Goal: Task Accomplishment & Management: Use online tool/utility

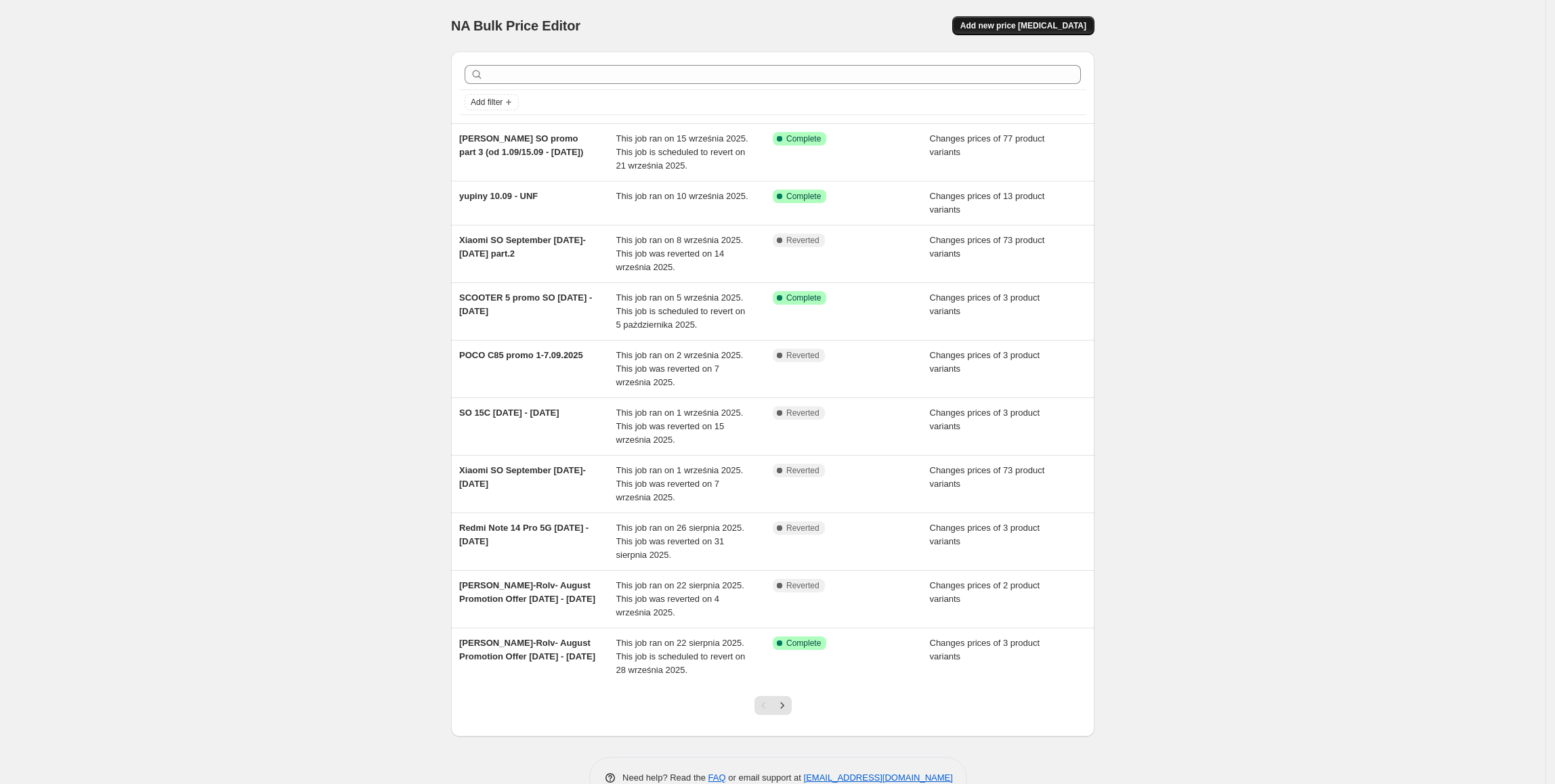
click at [1009, 28] on span "Add new price change job" at bounding box center [1024, 26] width 126 height 11
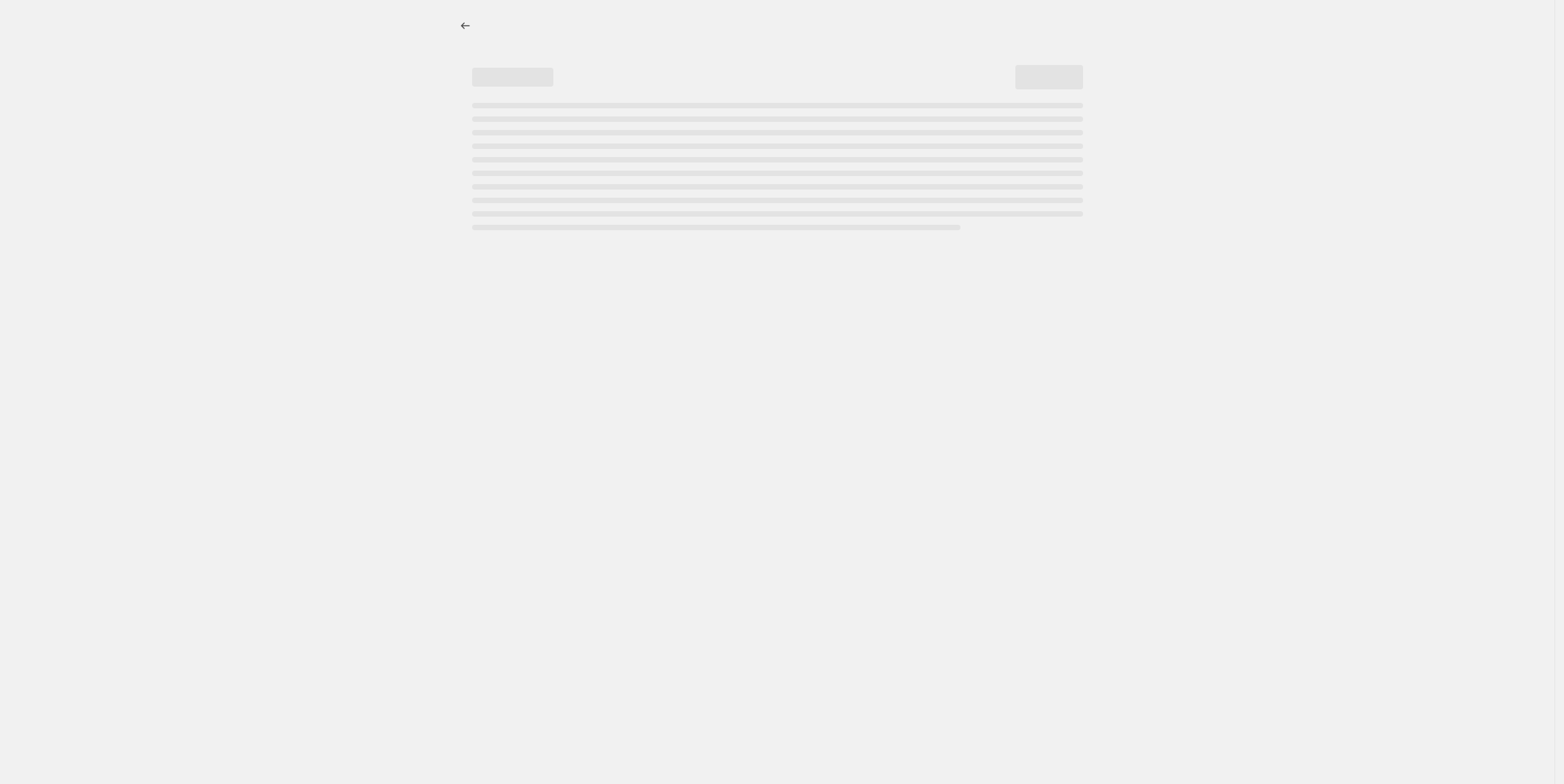
select select "percentage"
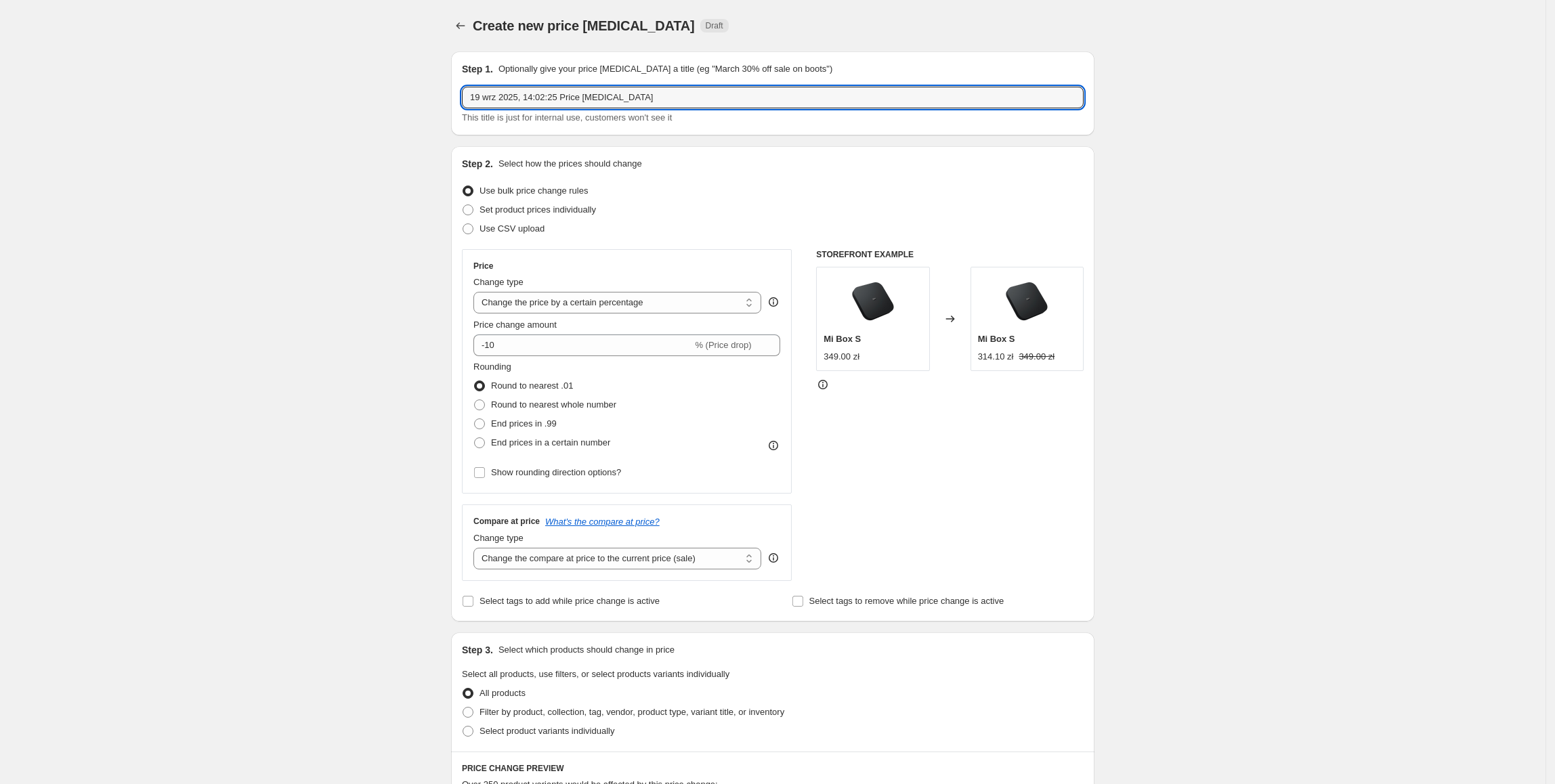
drag, startPoint x: 652, startPoint y: 100, endPoint x: 459, endPoint y: 109, distance: 193.2
click at [459, 109] on div "Step 1. Optionally give your price change job a title (eg "March 30% off sale o…" at bounding box center [773, 93] width 644 height 84
type input "SO Redmi 15 19.09 - 28.09.2025"
click at [557, 208] on span "Set product prices individually" at bounding box center [538, 210] width 116 height 10
click at [463, 206] on input "Set product prices individually" at bounding box center [462, 205] width 1 height 1
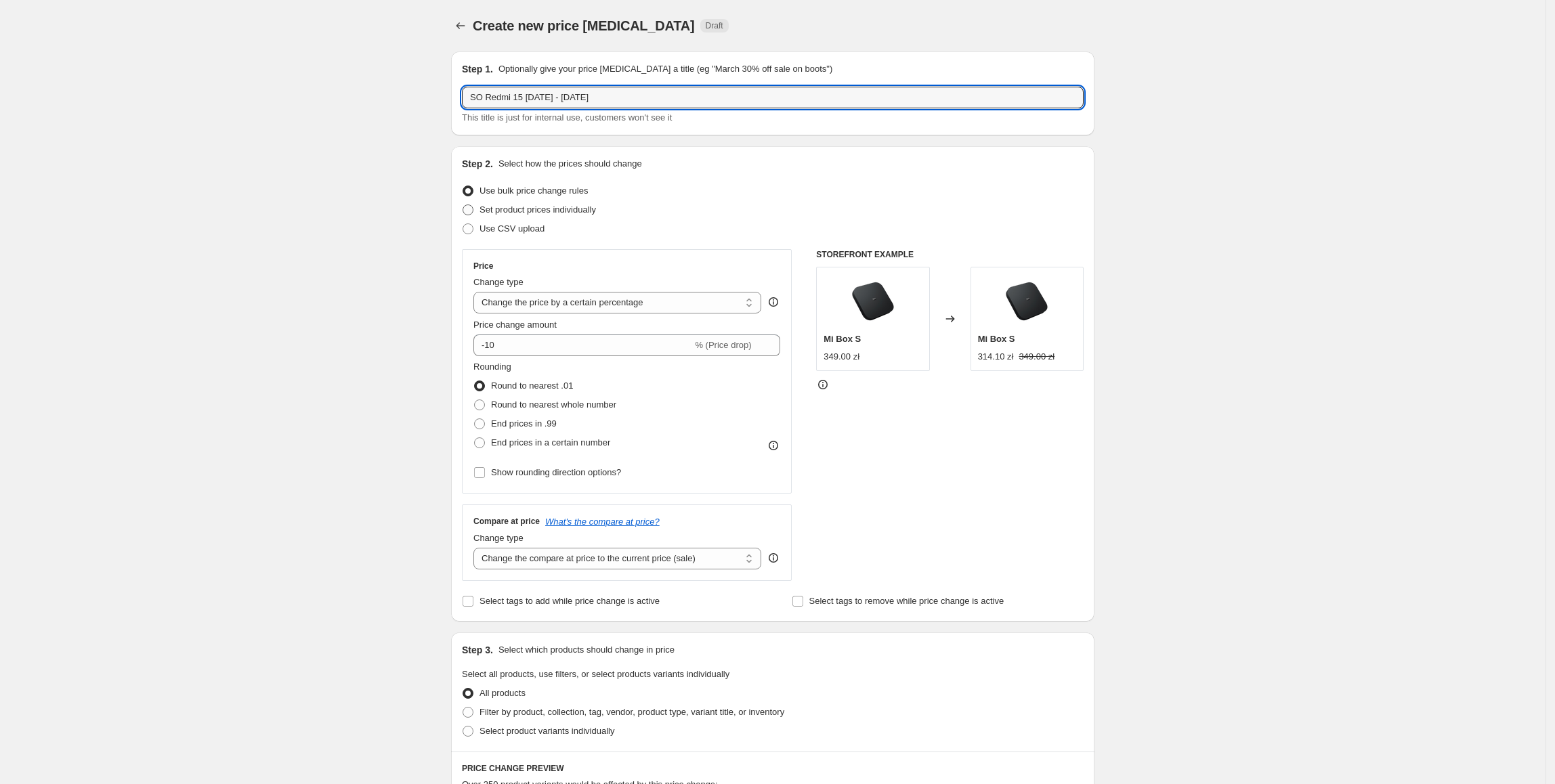
radio input "true"
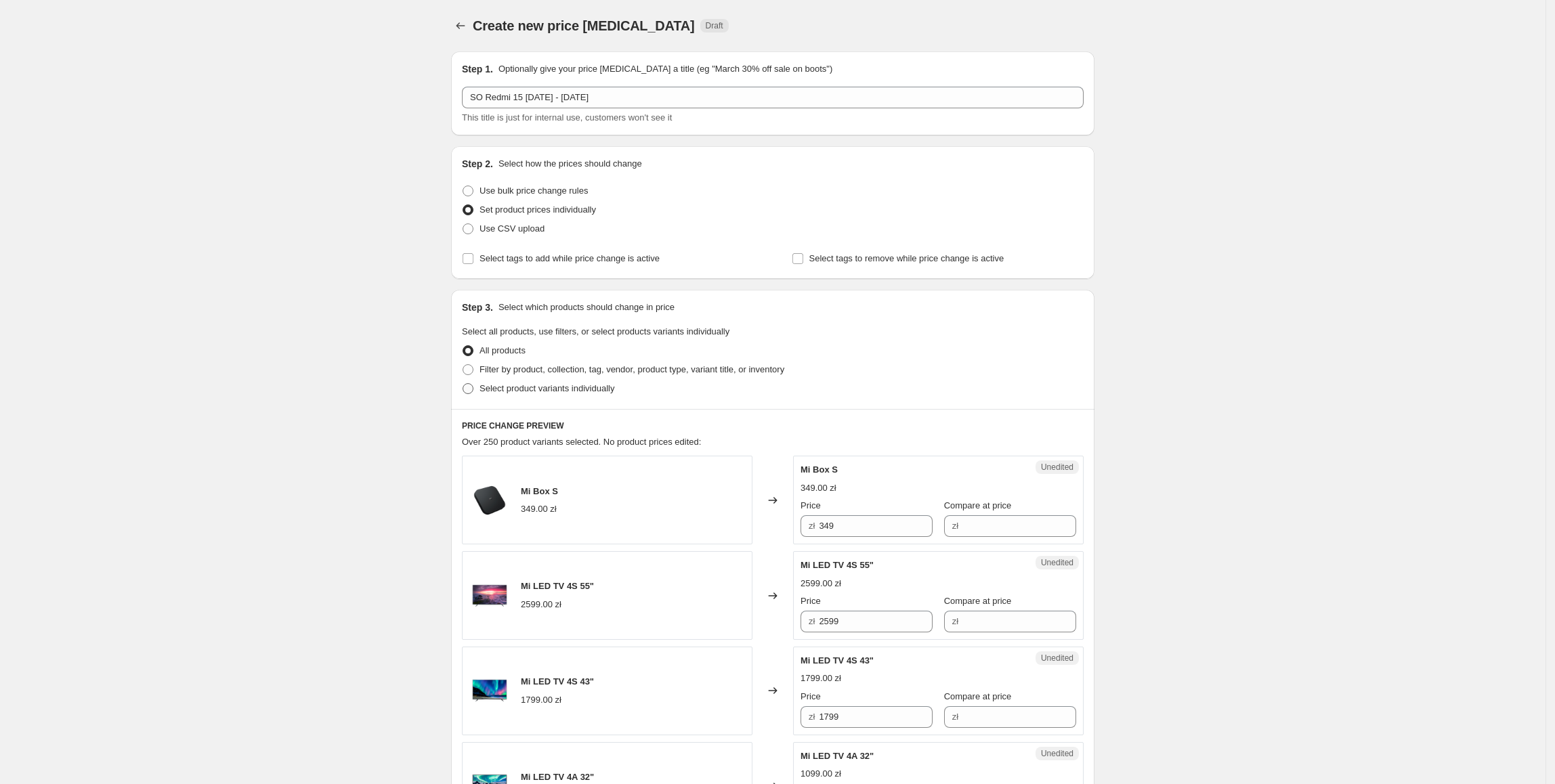
click at [525, 392] on span "Select product variants individually" at bounding box center [547, 388] width 135 height 10
click at [463, 384] on input "Select product variants individually" at bounding box center [462, 383] width 1 height 1
radio input "true"
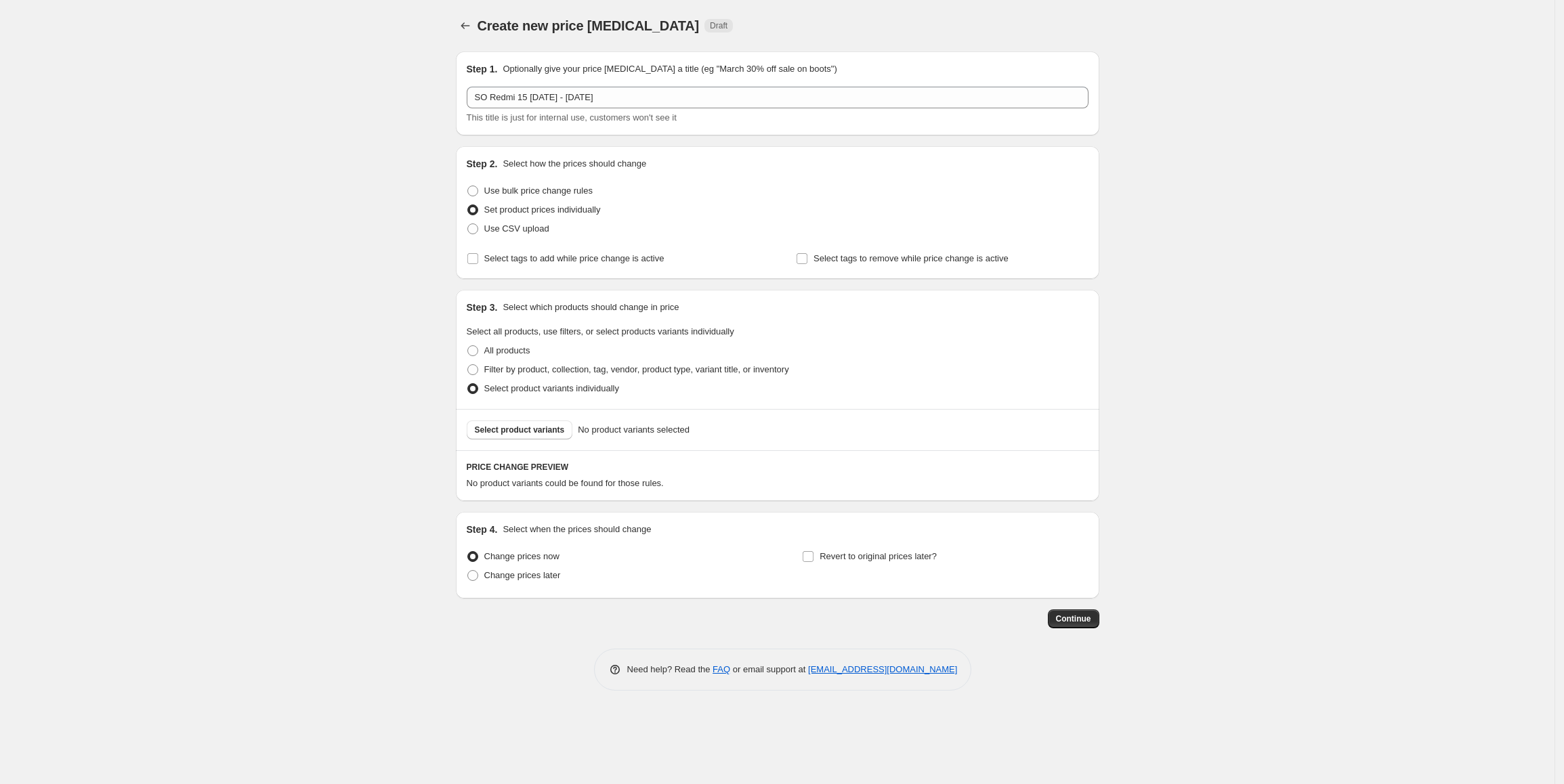
click at [529, 431] on span "Select product variants" at bounding box center [520, 430] width 90 height 11
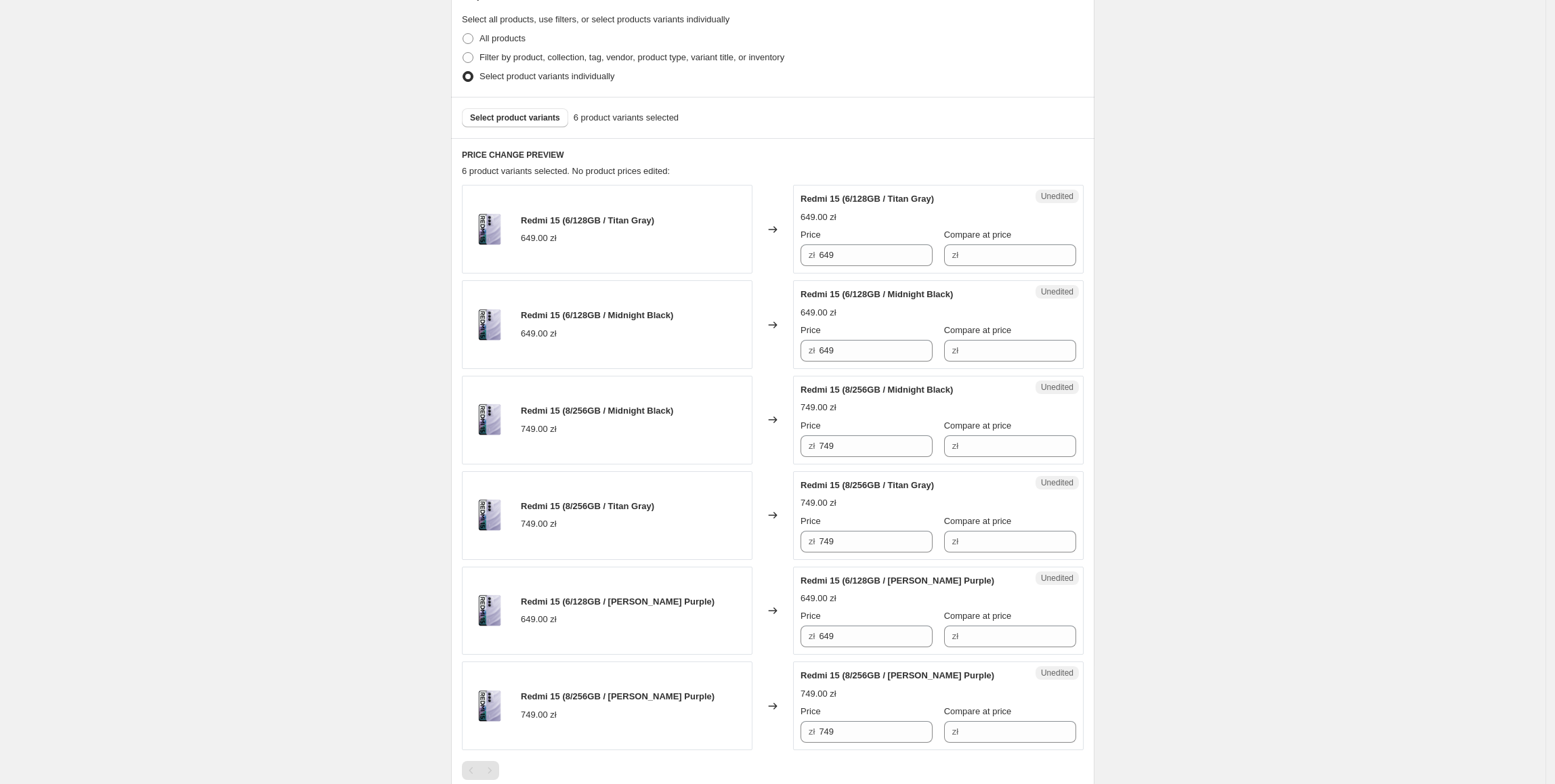
scroll to position [372, 0]
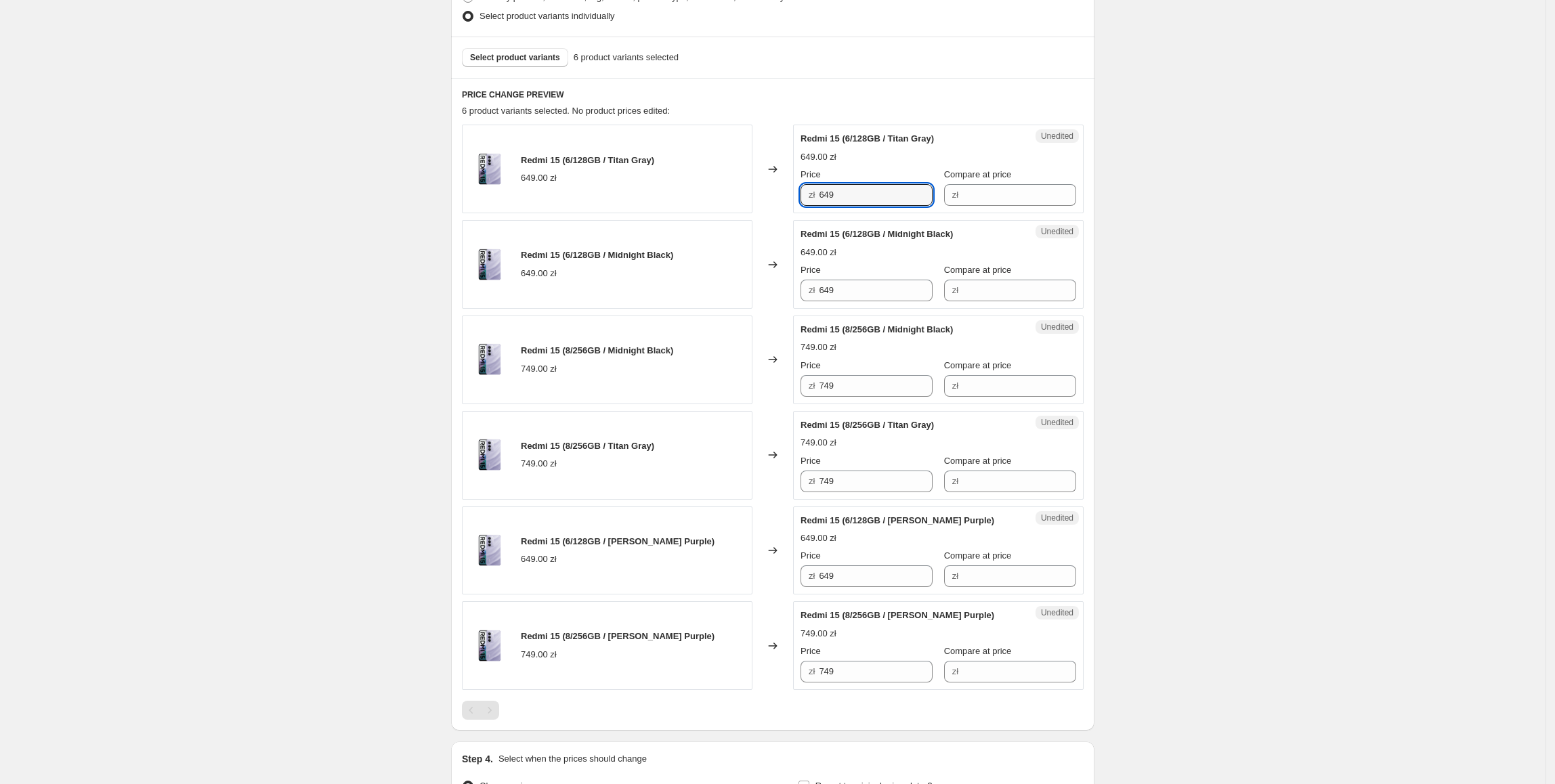
drag, startPoint x: 871, startPoint y: 202, endPoint x: 816, endPoint y: 191, distance: 56.1
click at [773, 191] on div "Redmi 15 (6/128GB / Titan Gray) 649.00 zł Changed to Unedited Redmi 15 (6/128GB…" at bounding box center [772, 169] width 621 height 89
click at [984, 188] on input "Compare at price" at bounding box center [1019, 194] width 113 height 21
paste input "649"
type input "649"
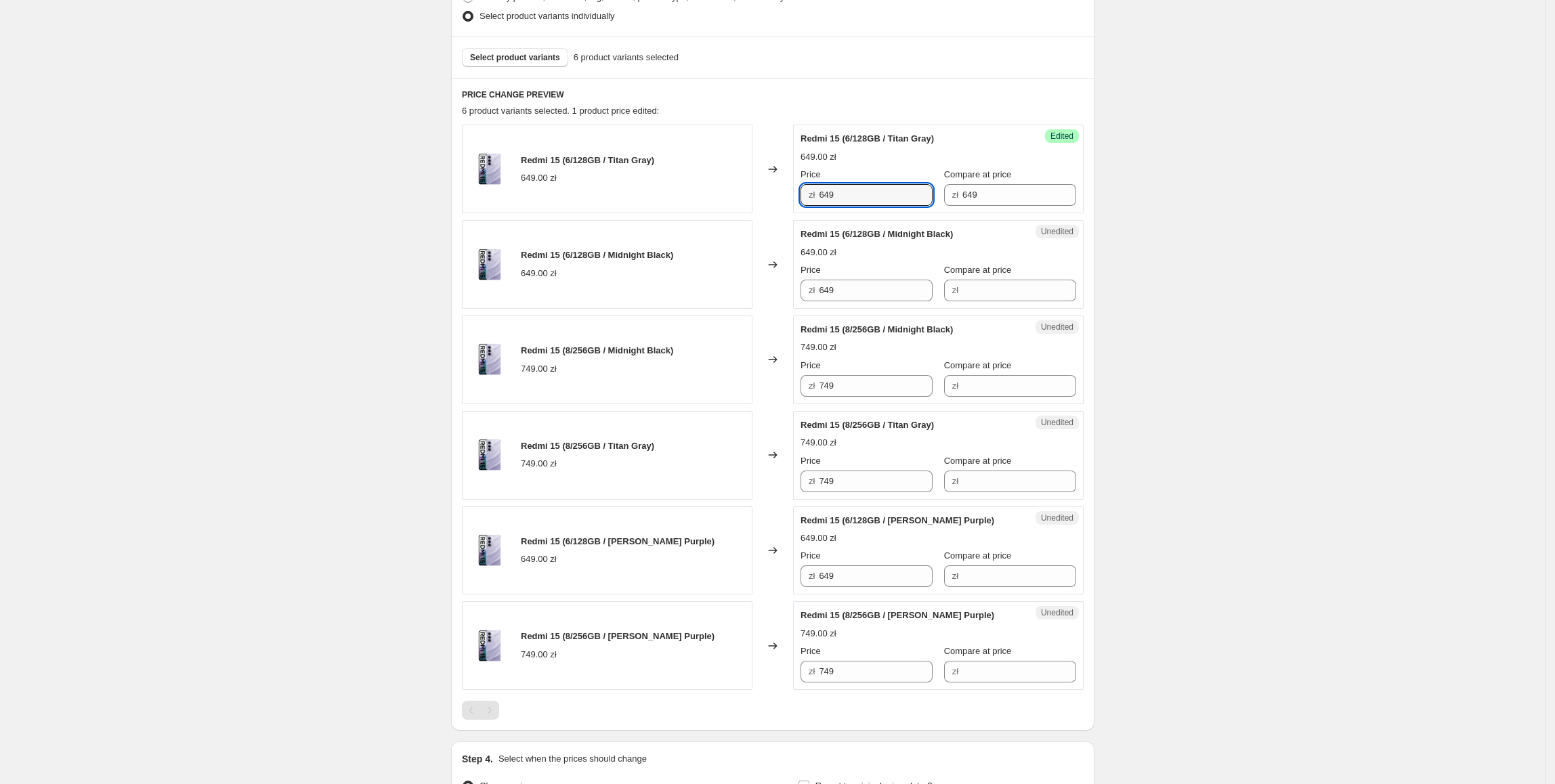
drag, startPoint x: 881, startPoint y: 199, endPoint x: 732, endPoint y: 199, distance: 149.0
click at [732, 199] on div "Redmi 15 (6/128GB / Titan Gray) 649.00 zł Changed to Success Edited Redmi 15 (6…" at bounding box center [772, 169] width 621 height 89
type input "5"
type input "619"
click at [748, 253] on div "Redmi 15 (6/128GB / Midnight Black) 649.00 zł" at bounding box center [607, 264] width 291 height 89
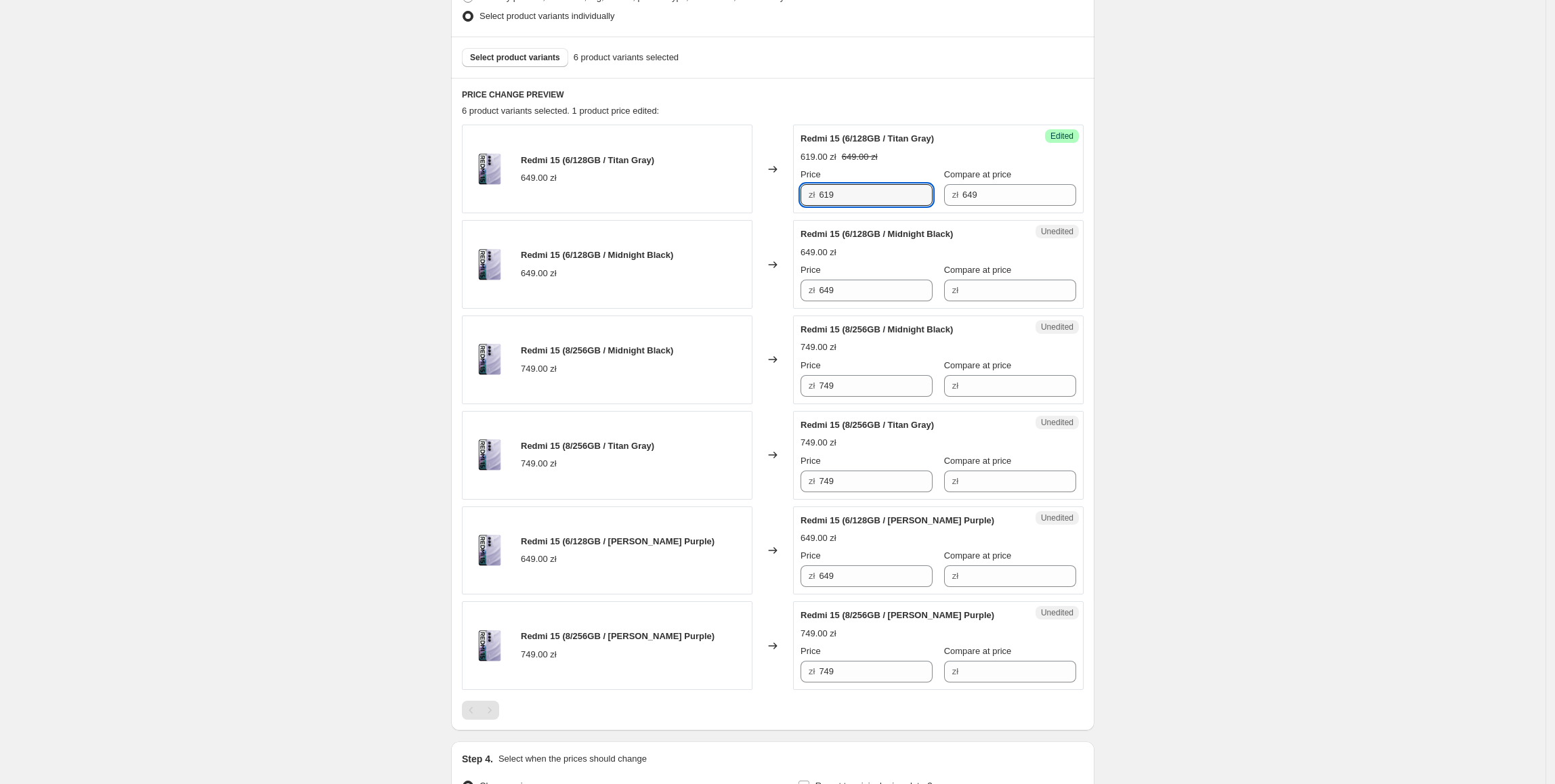
drag, startPoint x: 889, startPoint y: 203, endPoint x: 871, endPoint y: 279, distance: 78.1
click at [781, 203] on div "Redmi 15 (6/128GB / Titan Gray) 649.00 zł Changed to Success Edited Redmi 15 (6…" at bounding box center [772, 169] width 621 height 89
drag, startPoint x: 880, startPoint y: 288, endPoint x: 683, endPoint y: 288, distance: 197.0
click at [683, 288] on div "Redmi 15 (6/128GB / Midnight Black) 649.00 zł Changed to Unedited Redmi 15 (6/1…" at bounding box center [772, 264] width 621 height 89
paste input "1"
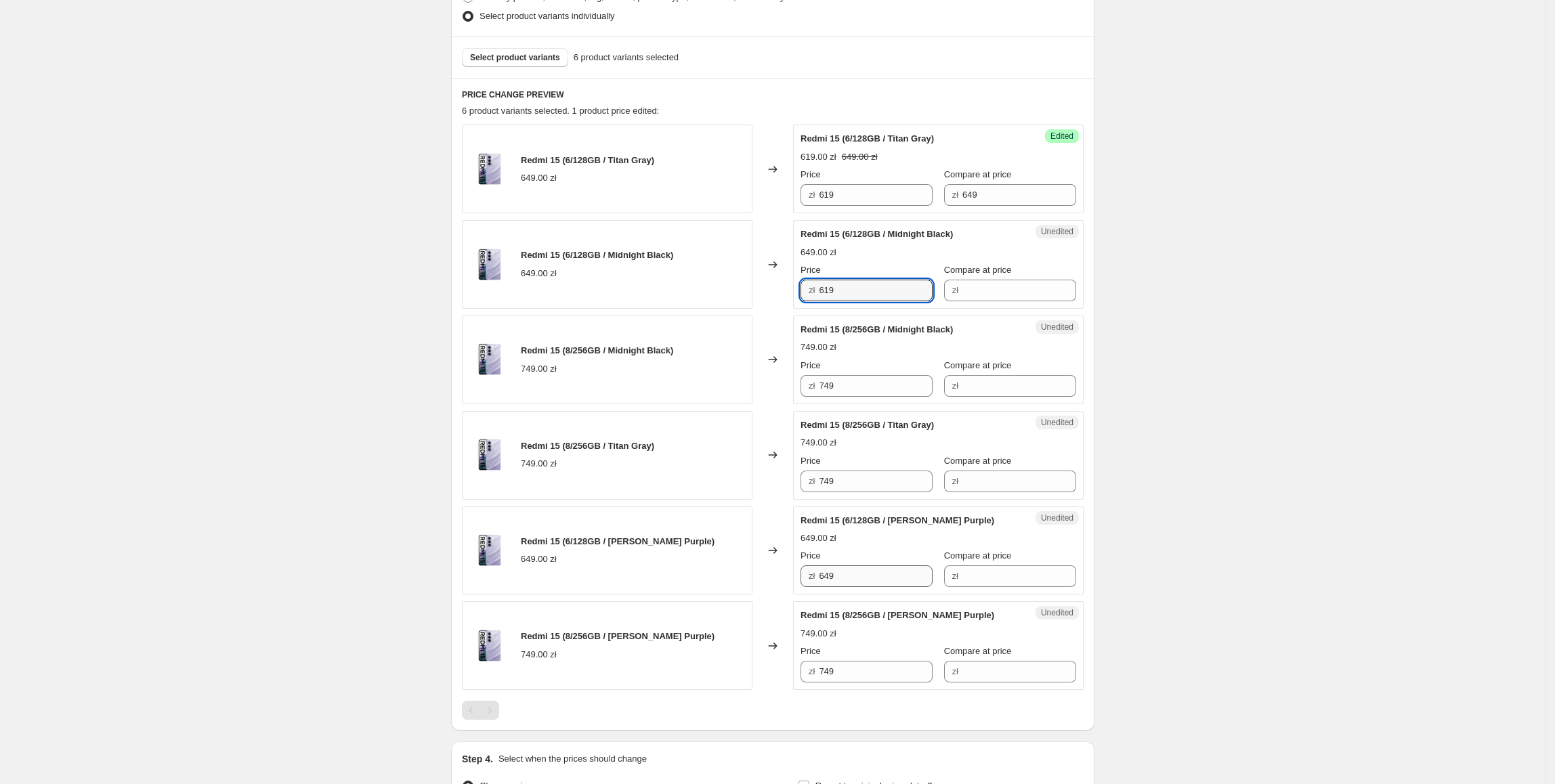
type input "619"
drag, startPoint x: 876, startPoint y: 574, endPoint x: 713, endPoint y: 567, distance: 163.2
click at [713, 567] on div "Redmi 15 (6/128GB / Sandy Purple) 649.00 zł Changed to Unedited Redmi 15 (6/128…" at bounding box center [772, 551] width 621 height 89
paste input "1"
type input "619"
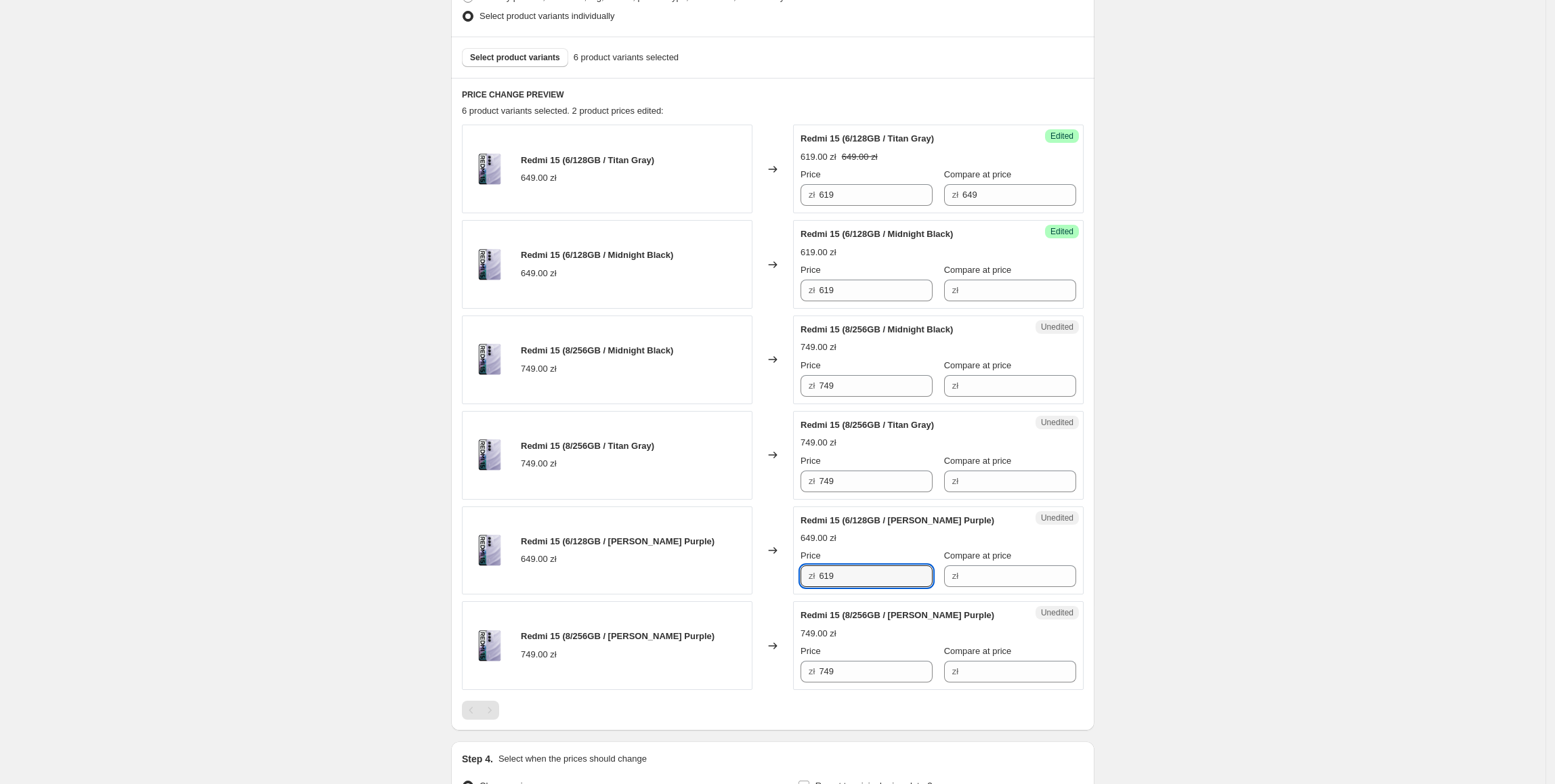
click at [711, 566] on div "Redmi 15 (6/128GB / Sandy Purple) 649.00 zł" at bounding box center [607, 551] width 291 height 89
drag, startPoint x: 1024, startPoint y: 190, endPoint x: 936, endPoint y: 199, distance: 88.5
click at [936, 199] on div "Price zł 619 Compare at price zł 649" at bounding box center [938, 187] width 275 height 38
click at [1003, 282] on input "Compare at price" at bounding box center [1019, 290] width 113 height 21
paste input "649"
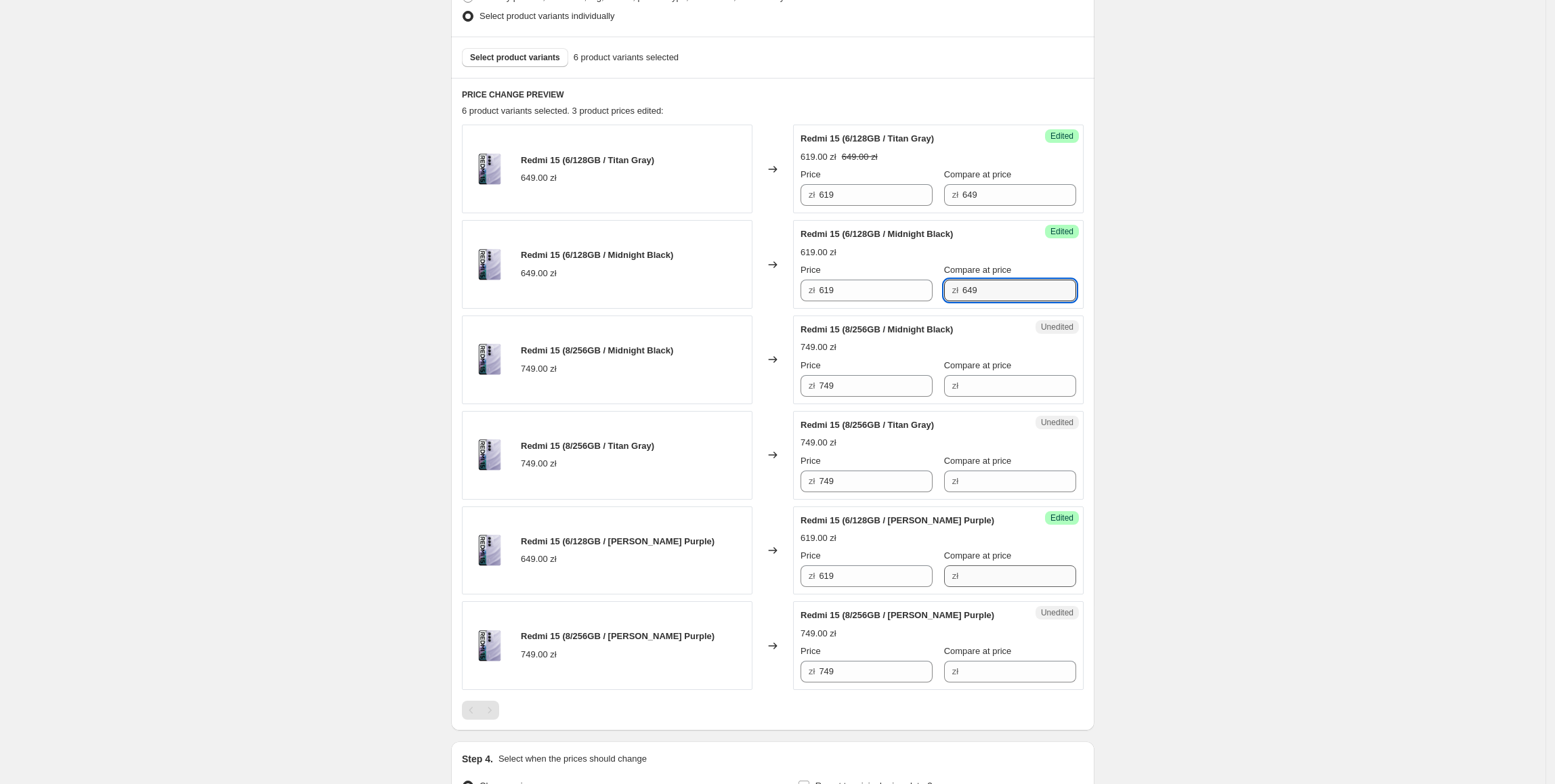
type input "649"
click at [995, 578] on input "Compare at price" at bounding box center [1019, 576] width 113 height 21
paste input "649"
type input "649"
click at [711, 427] on div "Redmi 15 (8/256GB / Titan Gray) 749.00 zł" at bounding box center [607, 455] width 291 height 89
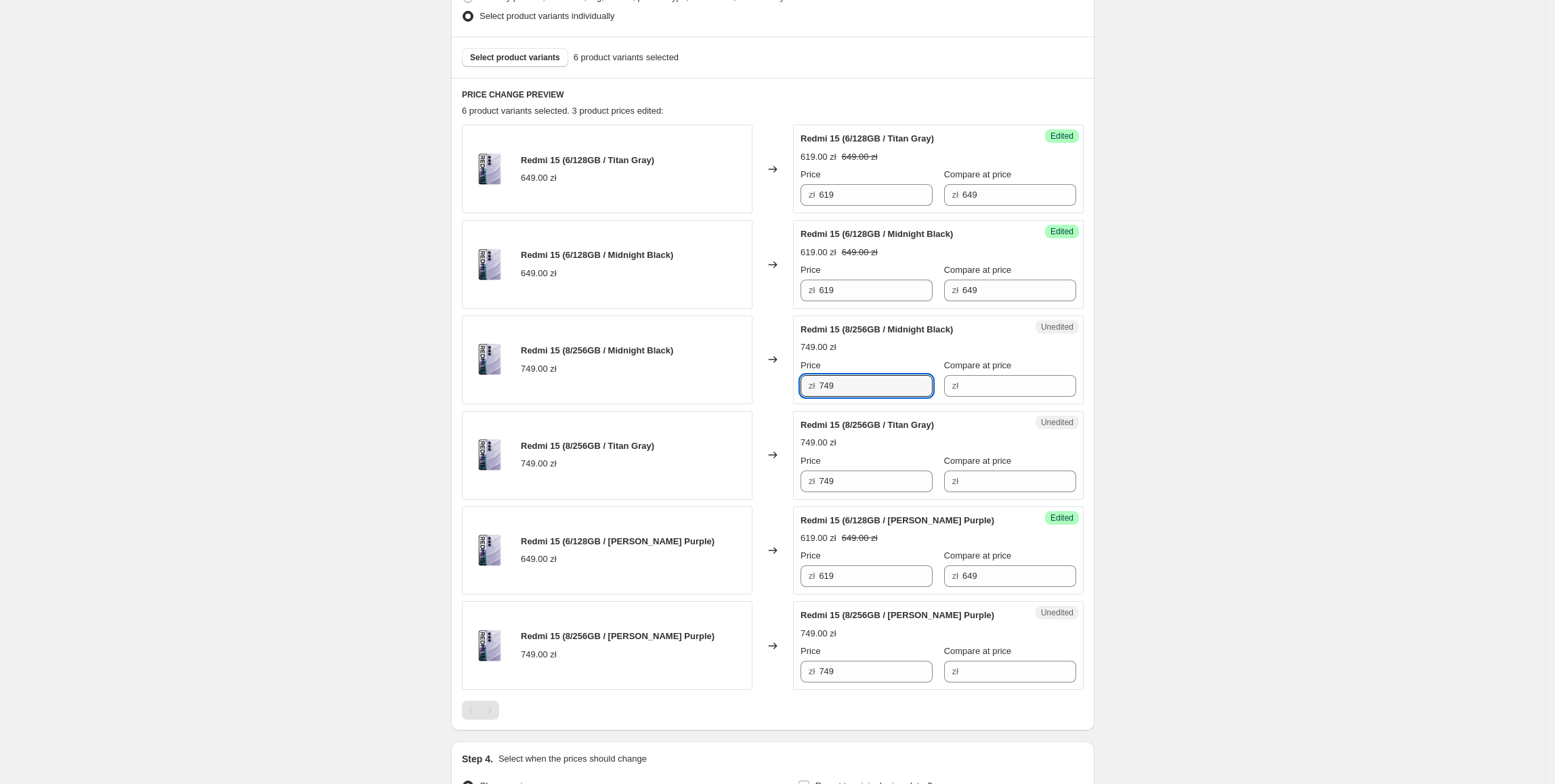
drag, startPoint x: 853, startPoint y: 385, endPoint x: 752, endPoint y: 385, distance: 101.0
click at [752, 385] on div "Redmi 15 (8/256GB / Midnight Black) 749.00 zł Changed to Unedited Redmi 15 (8/2…" at bounding box center [772, 360] width 621 height 89
drag, startPoint x: 976, startPoint y: 378, endPoint x: 968, endPoint y: 382, distance: 8.9
click at [976, 378] on input "Compare at price" at bounding box center [1019, 385] width 113 height 21
paste input "749"
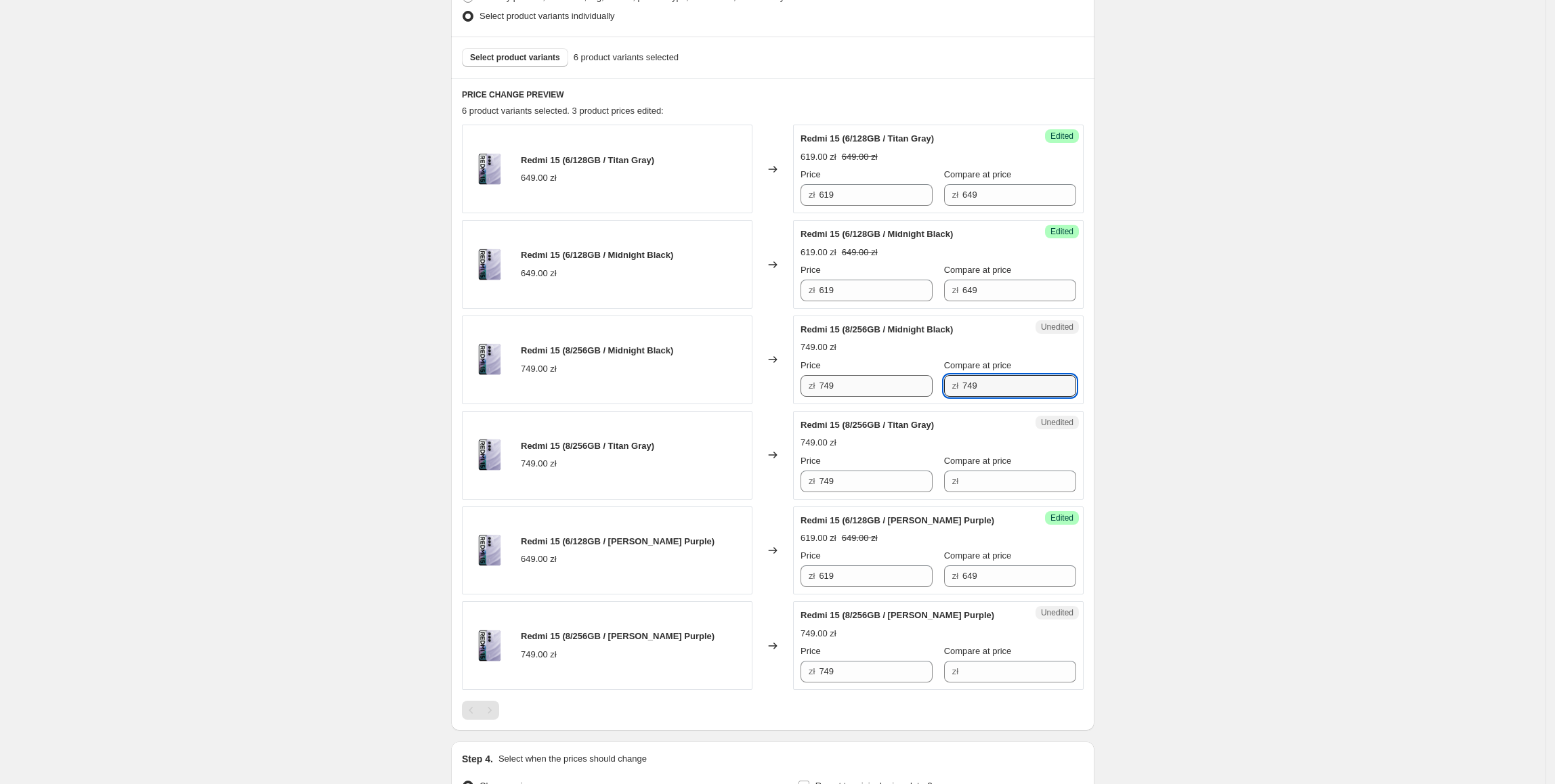
type input "749"
drag, startPoint x: 904, startPoint y: 385, endPoint x: 808, endPoint y: 385, distance: 96.0
click at [808, 385] on div "zł 749" at bounding box center [866, 385] width 132 height 21
type input "699"
click at [702, 471] on div "Redmi 15 (8/256GB / Titan Gray) 749.00 zł" at bounding box center [607, 455] width 291 height 89
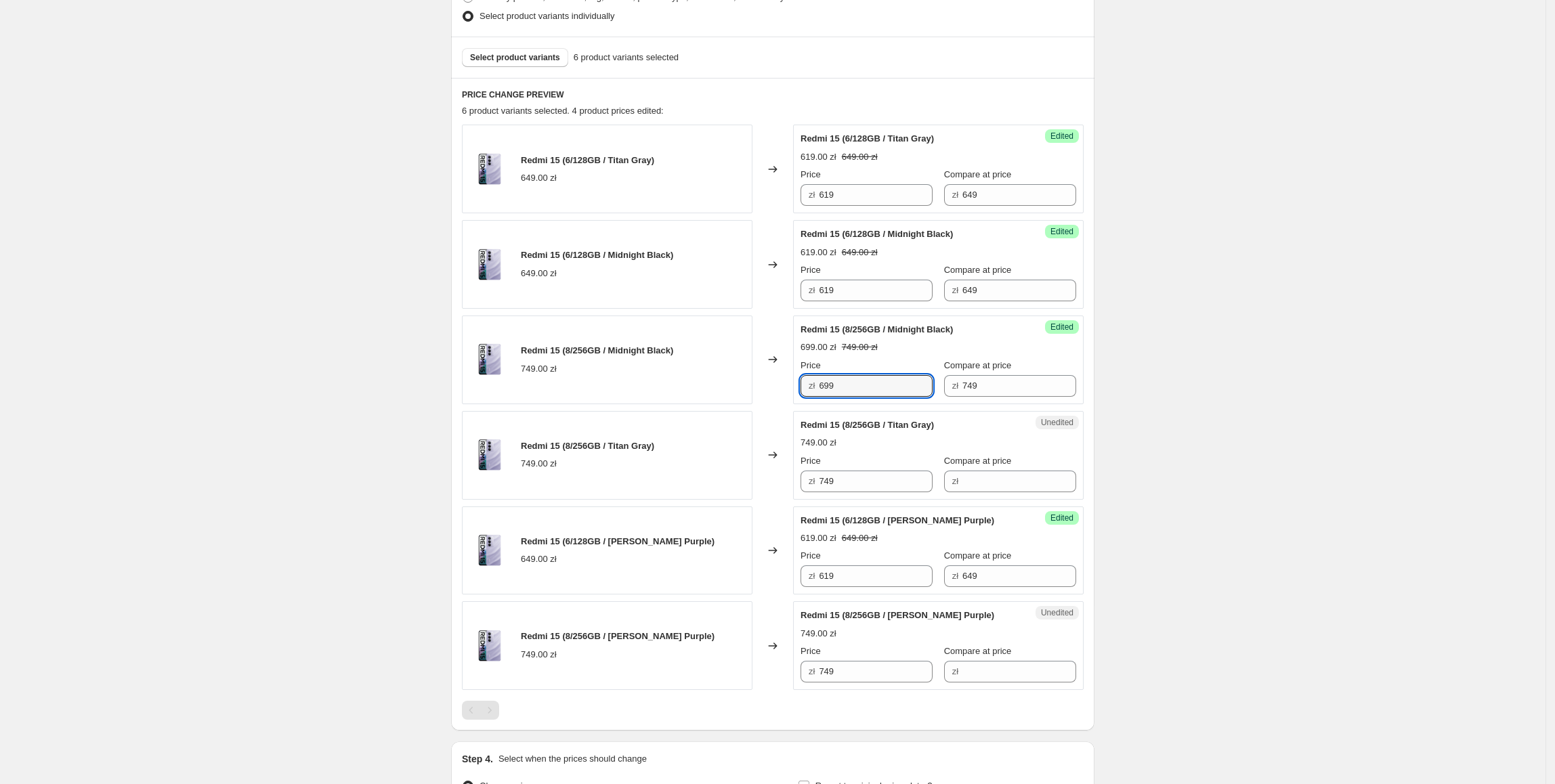
drag, startPoint x: 862, startPoint y: 391, endPoint x: 747, endPoint y: 394, distance: 115.0
click at [747, 394] on div "Redmi 15 (8/256GB / Midnight Black) 749.00 zł Changed to Success Edited Redmi 1…" at bounding box center [772, 360] width 621 height 89
drag, startPoint x: 870, startPoint y: 679, endPoint x: 700, endPoint y: 681, distance: 170.0
click at [703, 688] on div "Redmi 15 (8/256GB / Sandy Purple) 749.00 zł Changed to Unedited Redmi 15 (8/256…" at bounding box center [772, 646] width 621 height 89
paste input "69"
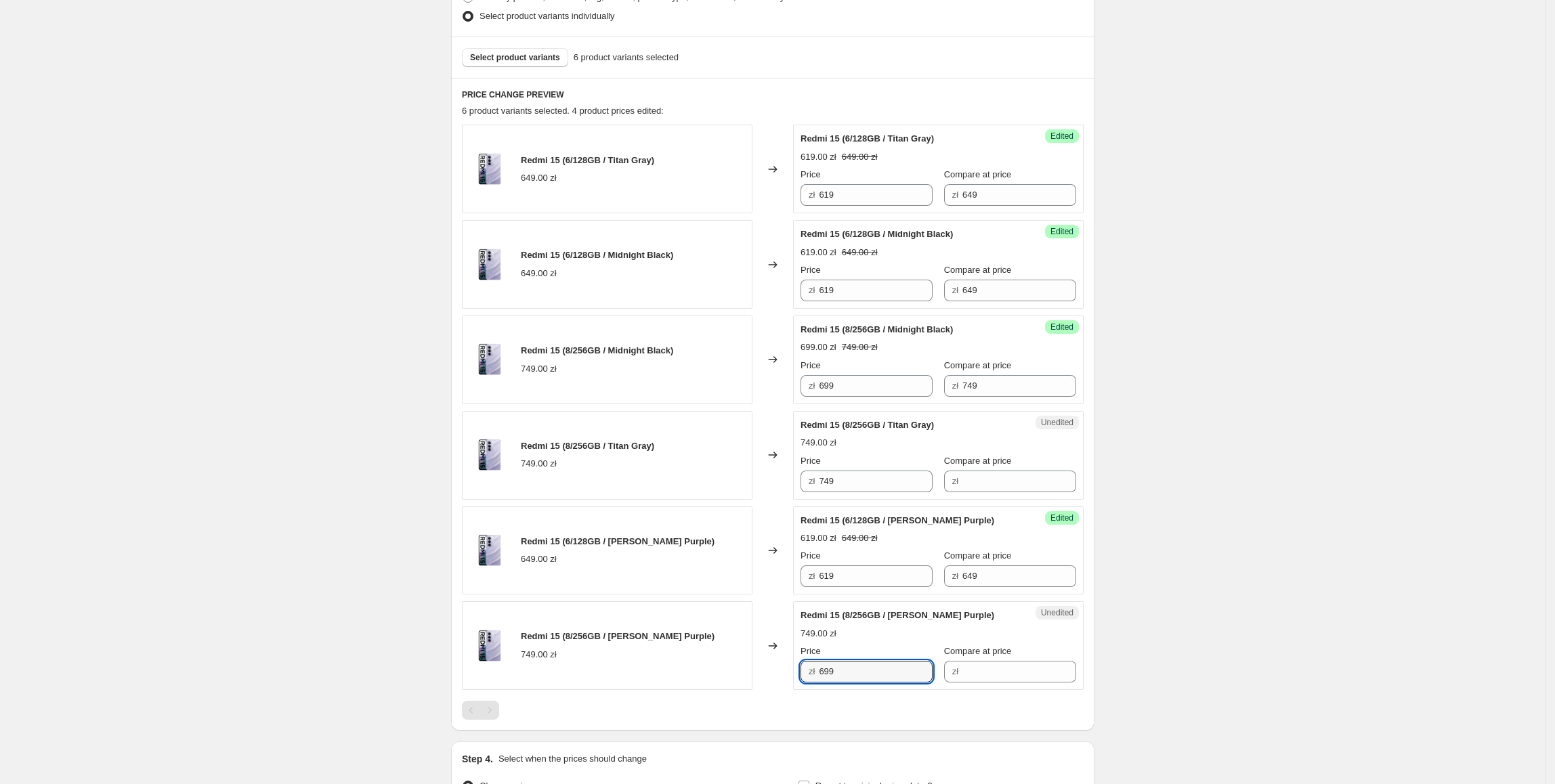
type input "699"
drag, startPoint x: 667, startPoint y: 587, endPoint x: 812, endPoint y: 498, distance: 170.1
click at [667, 587] on div "Redmi 15 (6/128GB / Sandy Purple) 649.00 zł" at bounding box center [607, 551] width 291 height 89
drag, startPoint x: 993, startPoint y: 390, endPoint x: 922, endPoint y: 407, distance: 73.0
click at [916, 399] on div "Success Edited Redmi 15 (8/256GB / Midnight Black) 699.00 zł 749.00 zł Price zł…" at bounding box center [938, 360] width 291 height 89
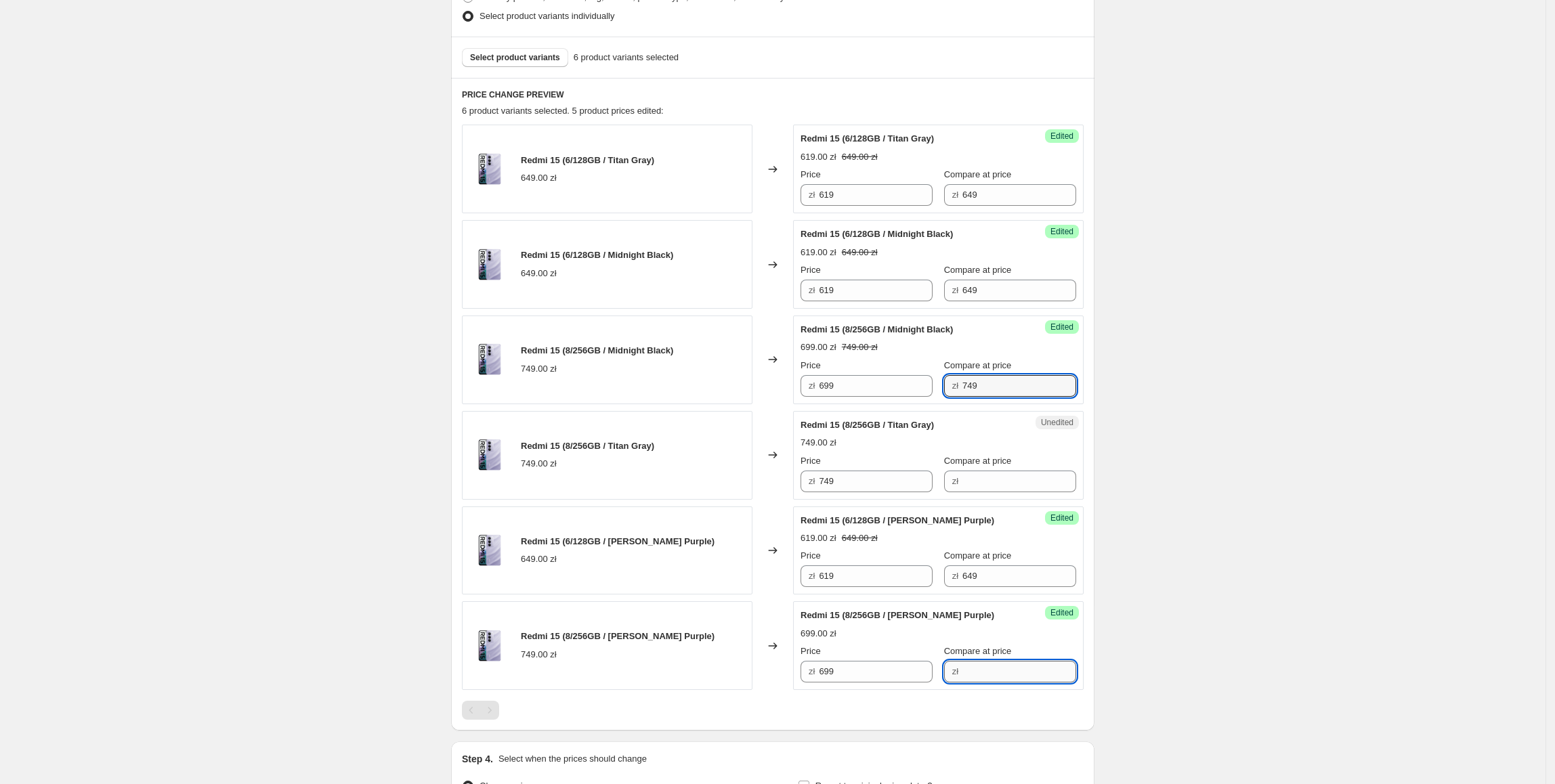
drag, startPoint x: 984, startPoint y: 669, endPoint x: 1000, endPoint y: 677, distance: 17.9
click at [984, 669] on input "Compare at price" at bounding box center [1019, 671] width 113 height 21
paste input "749"
type input "749"
click at [1231, 557] on div "Create new price change job. This page is ready Create new price change job Dra…" at bounding box center [772, 284] width 1545 height 1313
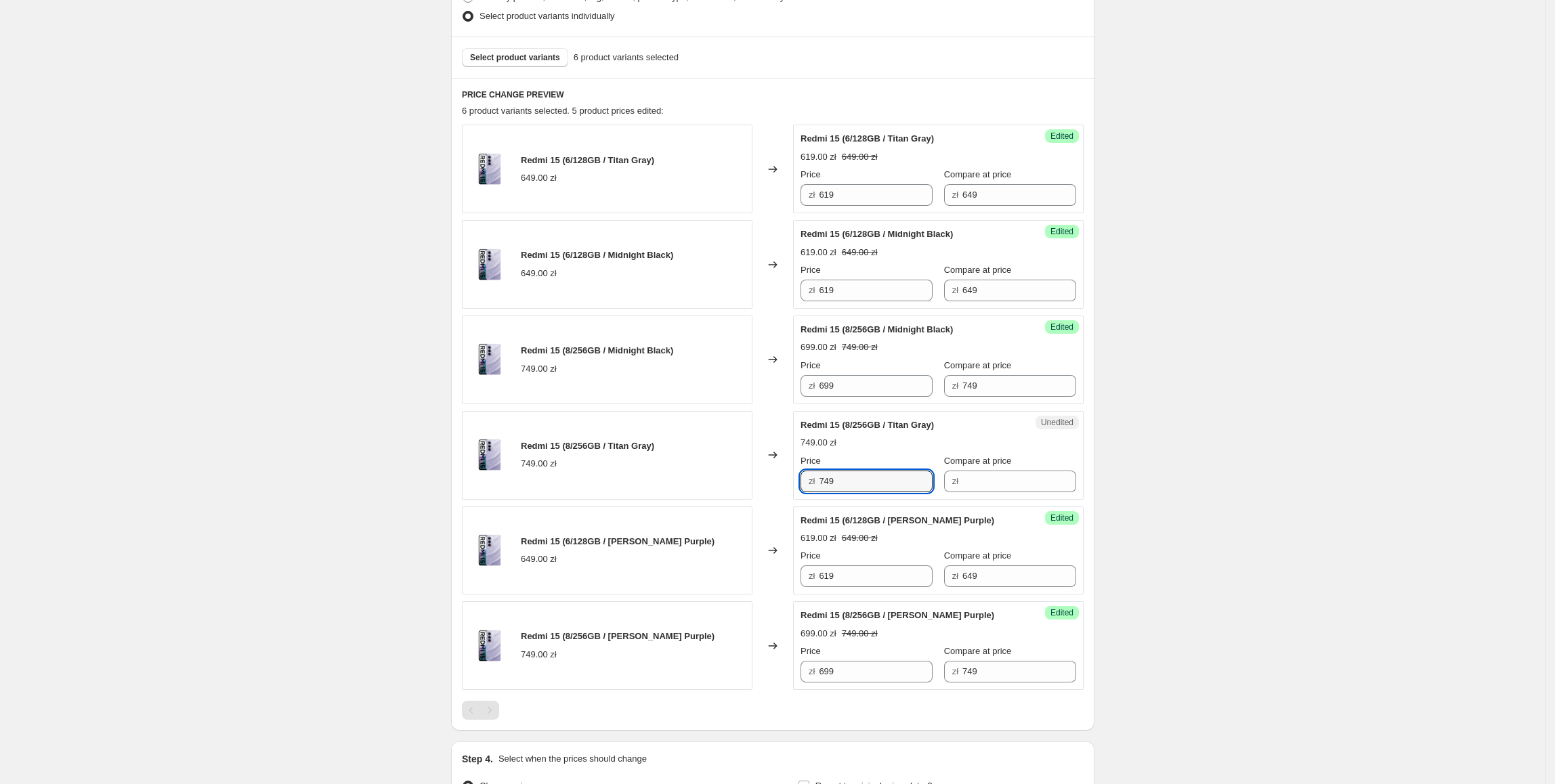
drag, startPoint x: 874, startPoint y: 483, endPoint x: 819, endPoint y: 491, distance: 55.6
click at [819, 491] on div "zł 749" at bounding box center [866, 481] width 132 height 21
drag, startPoint x: 993, startPoint y: 480, endPoint x: 985, endPoint y: 480, distance: 8.0
click at [993, 480] on input "Compare at price" at bounding box center [1019, 481] width 113 height 21
paste input "749"
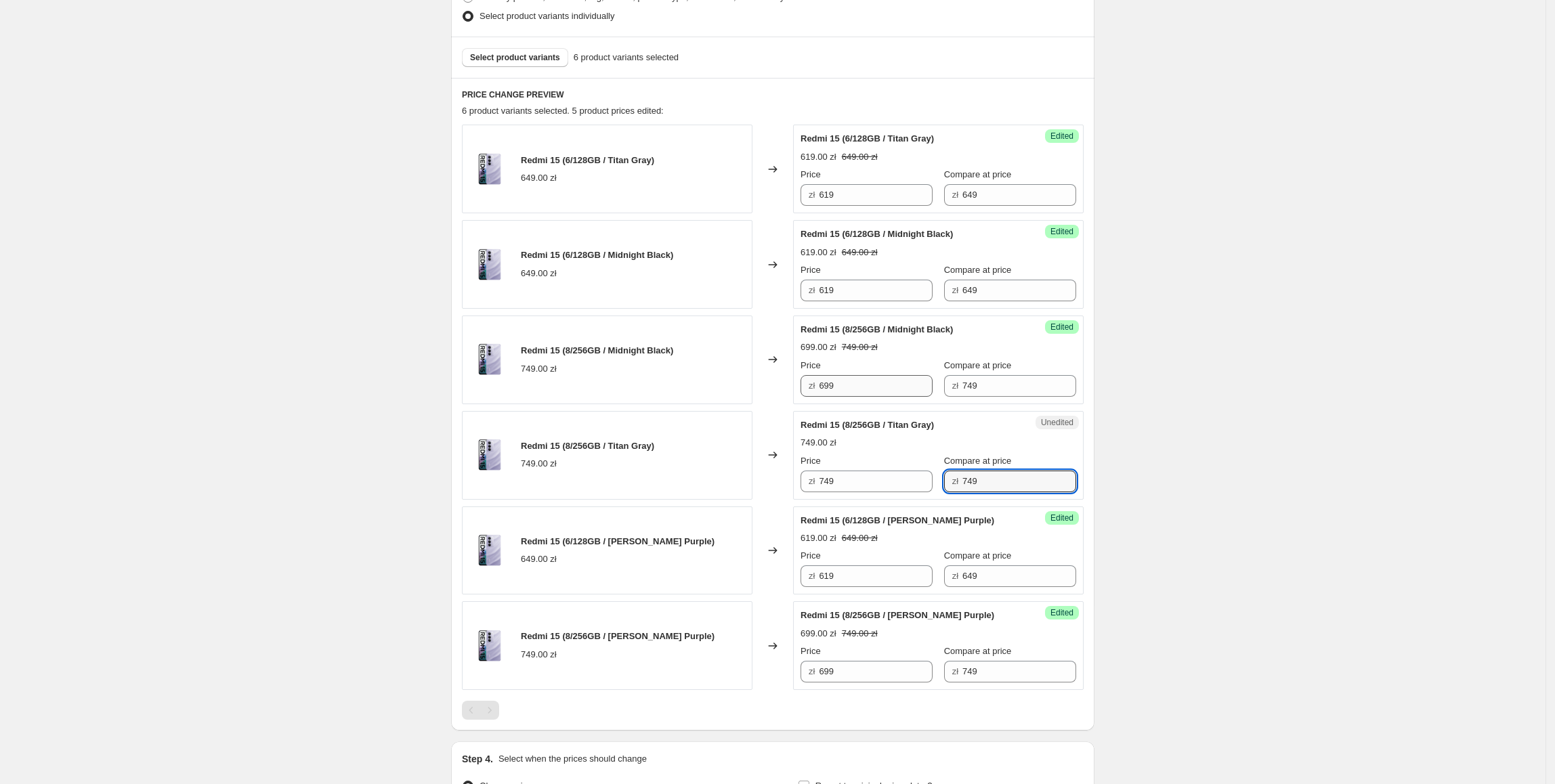
type input "749"
drag, startPoint x: 877, startPoint y: 386, endPoint x: 681, endPoint y: 386, distance: 196.0
click at [681, 386] on div "Redmi 15 (8/256GB / Midnight Black) 749.00 zł Changed to Success Edited Redmi 1…" at bounding box center [772, 360] width 621 height 89
drag, startPoint x: 835, startPoint y: 484, endPoint x: 808, endPoint y: 492, distance: 28.2
click at [786, 492] on div "Redmi 15 (8/256GB / Titan Gray) 749.00 zł Changed to Success Edited Redmi 15 (8…" at bounding box center [772, 455] width 621 height 89
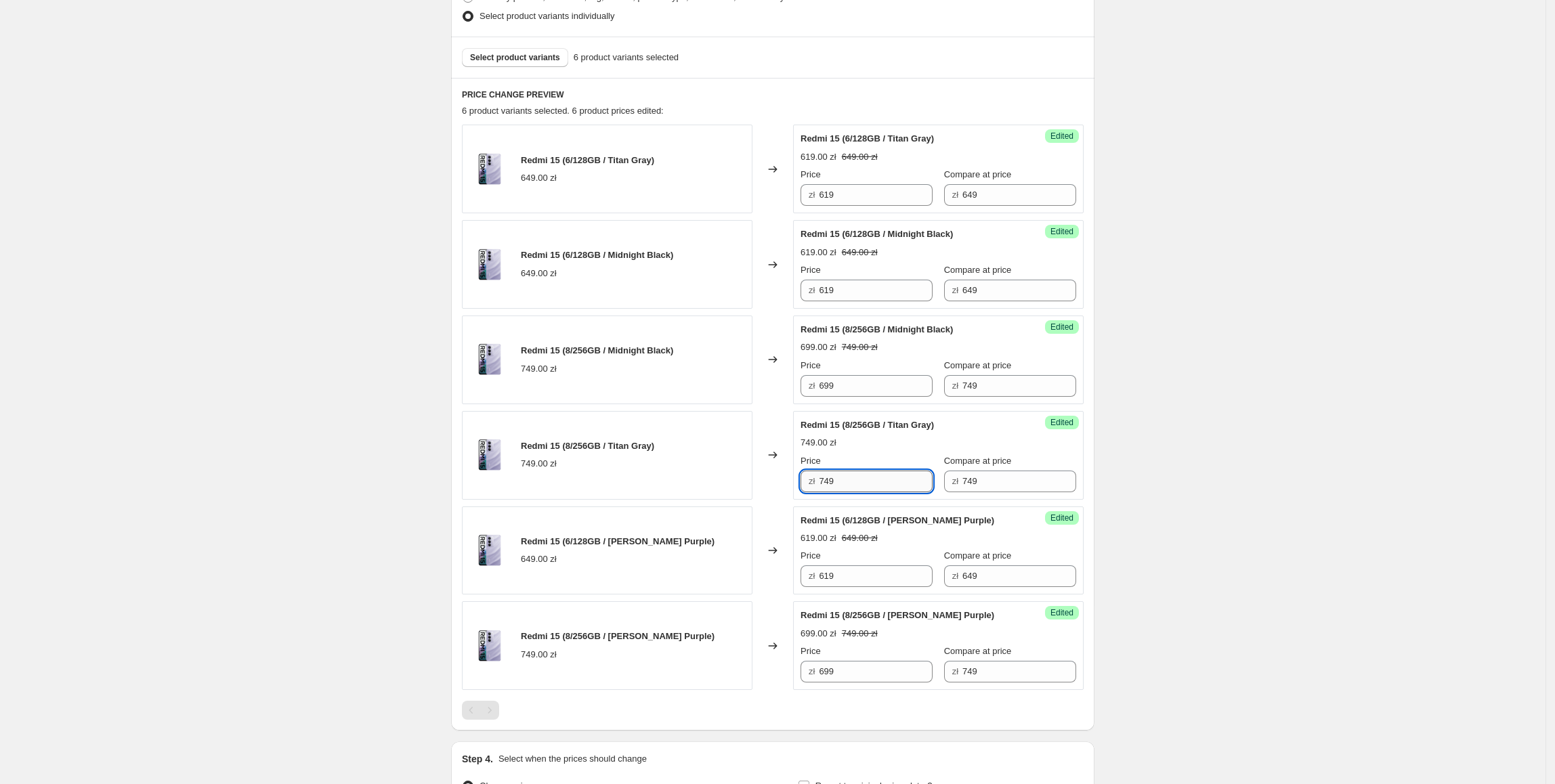
click at [859, 483] on input "749" at bounding box center [875, 481] width 113 height 21
drag, startPoint x: 862, startPoint y: 483, endPoint x: 776, endPoint y: 494, distance: 86.7
click at [776, 494] on div "Redmi 15 (8/256GB / Titan Gray) 749.00 zł Changed to Success Edited Redmi 15 (8…" at bounding box center [772, 455] width 621 height 89
paste input "69"
type input "699"
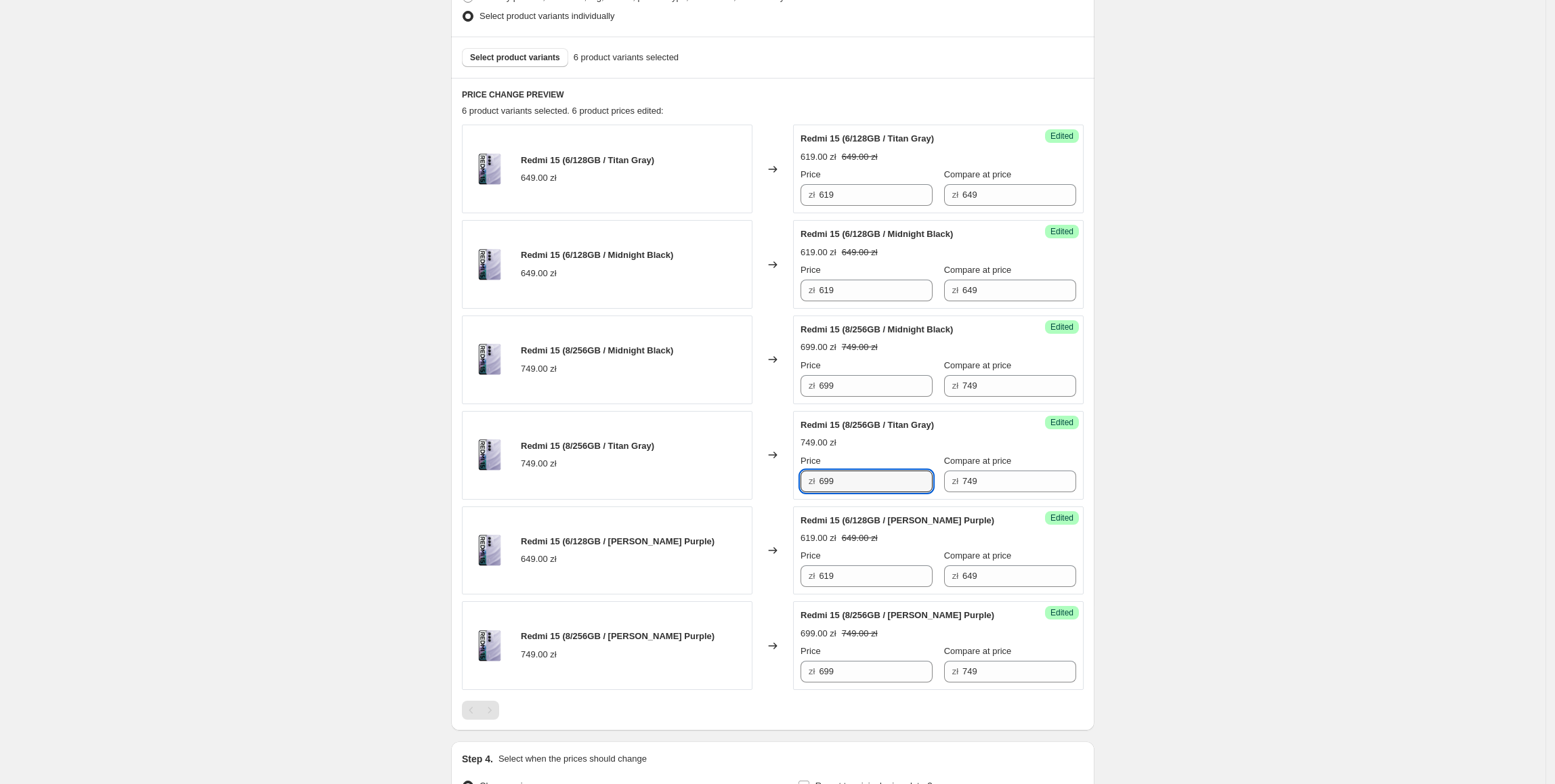
click at [776, 494] on div "Changed to" at bounding box center [772, 455] width 41 height 89
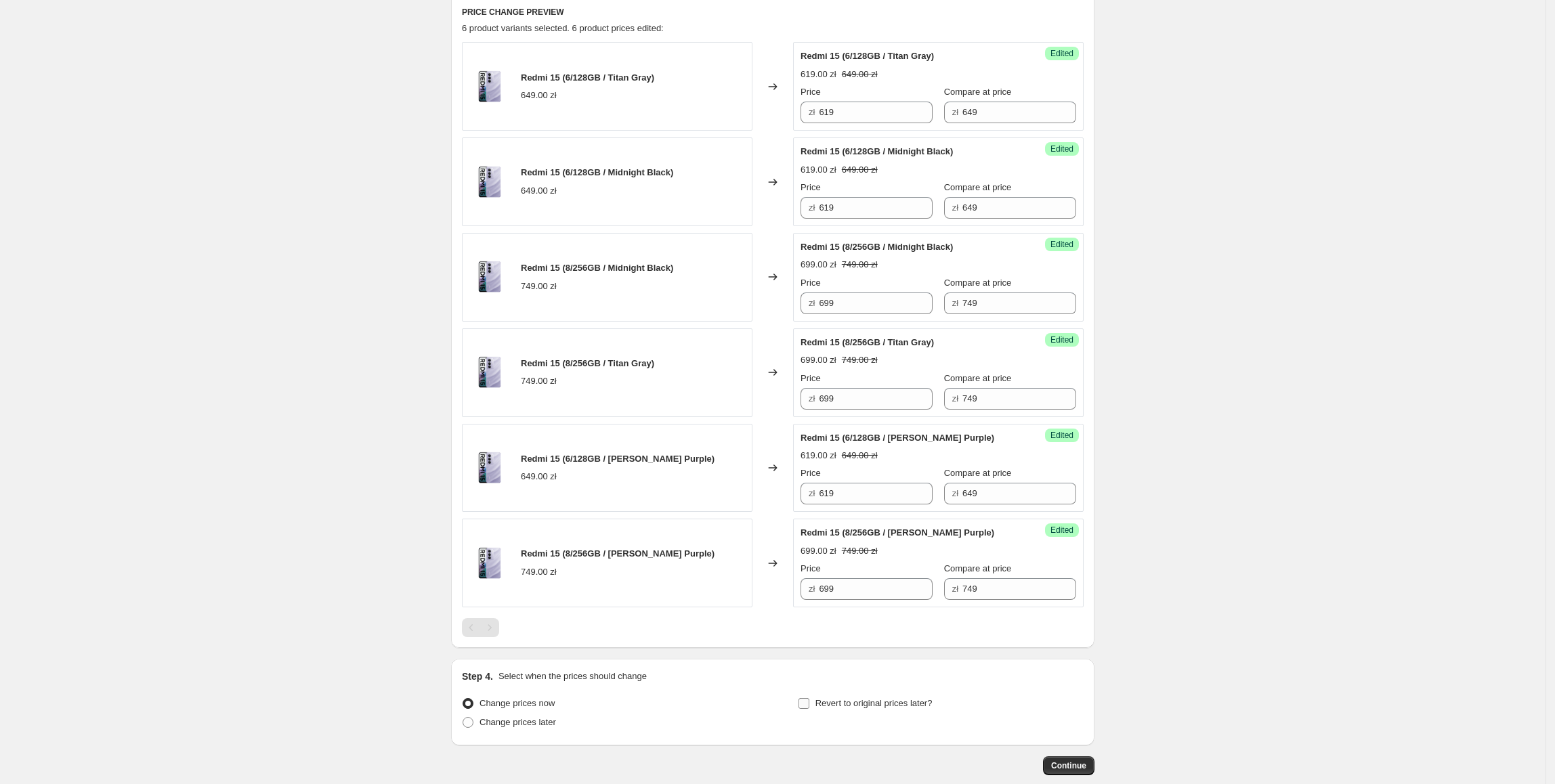
click at [833, 703] on span "Revert to original prices later?" at bounding box center [873, 703] width 117 height 10
click at [810, 703] on input "Revert to original prices later?" at bounding box center [804, 704] width 11 height 11
checkbox input "true"
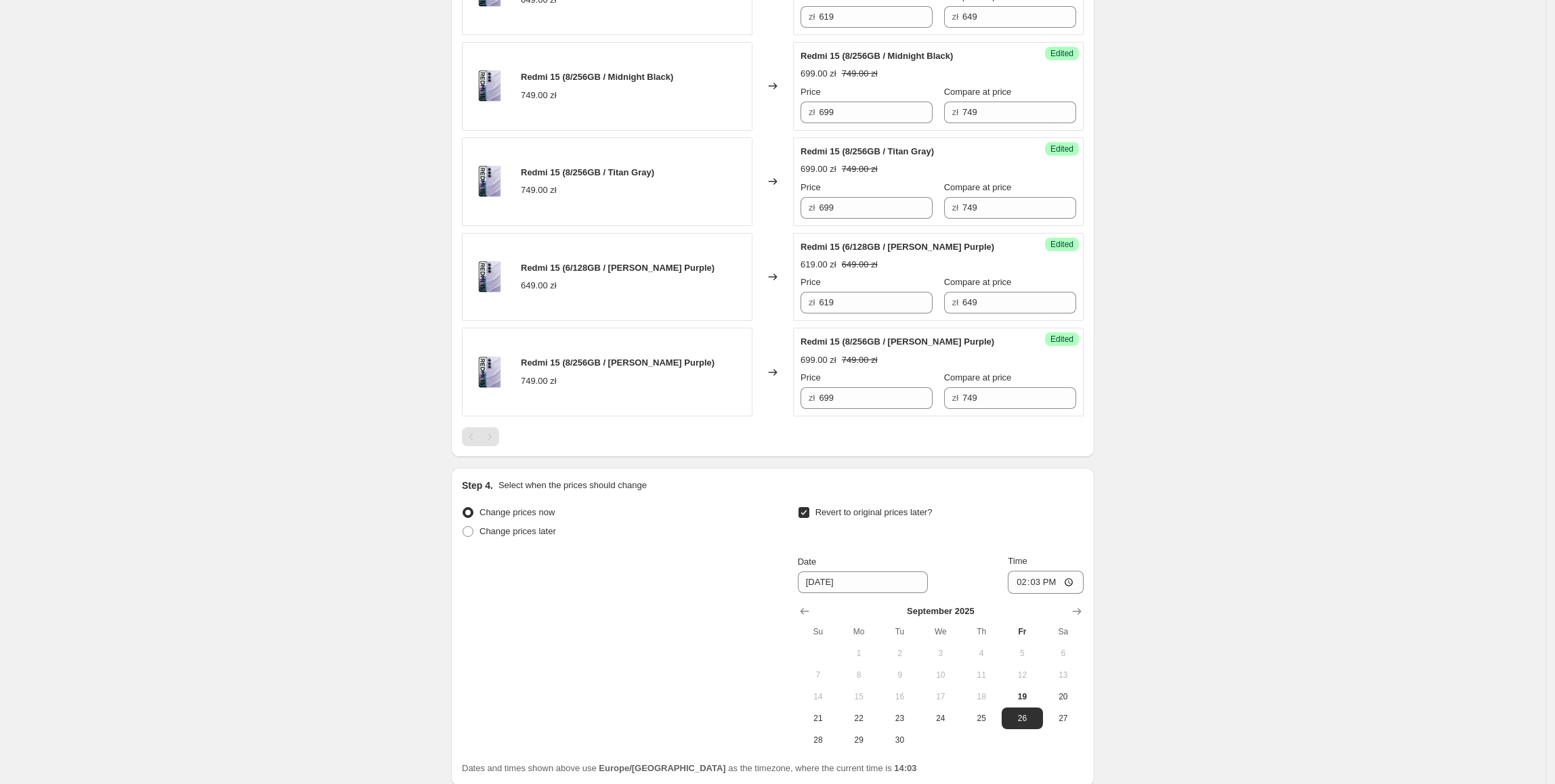
scroll to position [648, 0]
click at [826, 744] on span "28" at bounding box center [818, 738] width 30 height 11
type input "9/28/2025"
click at [1046, 585] on input "14:03" at bounding box center [1046, 580] width 76 height 23
type input "23:55"
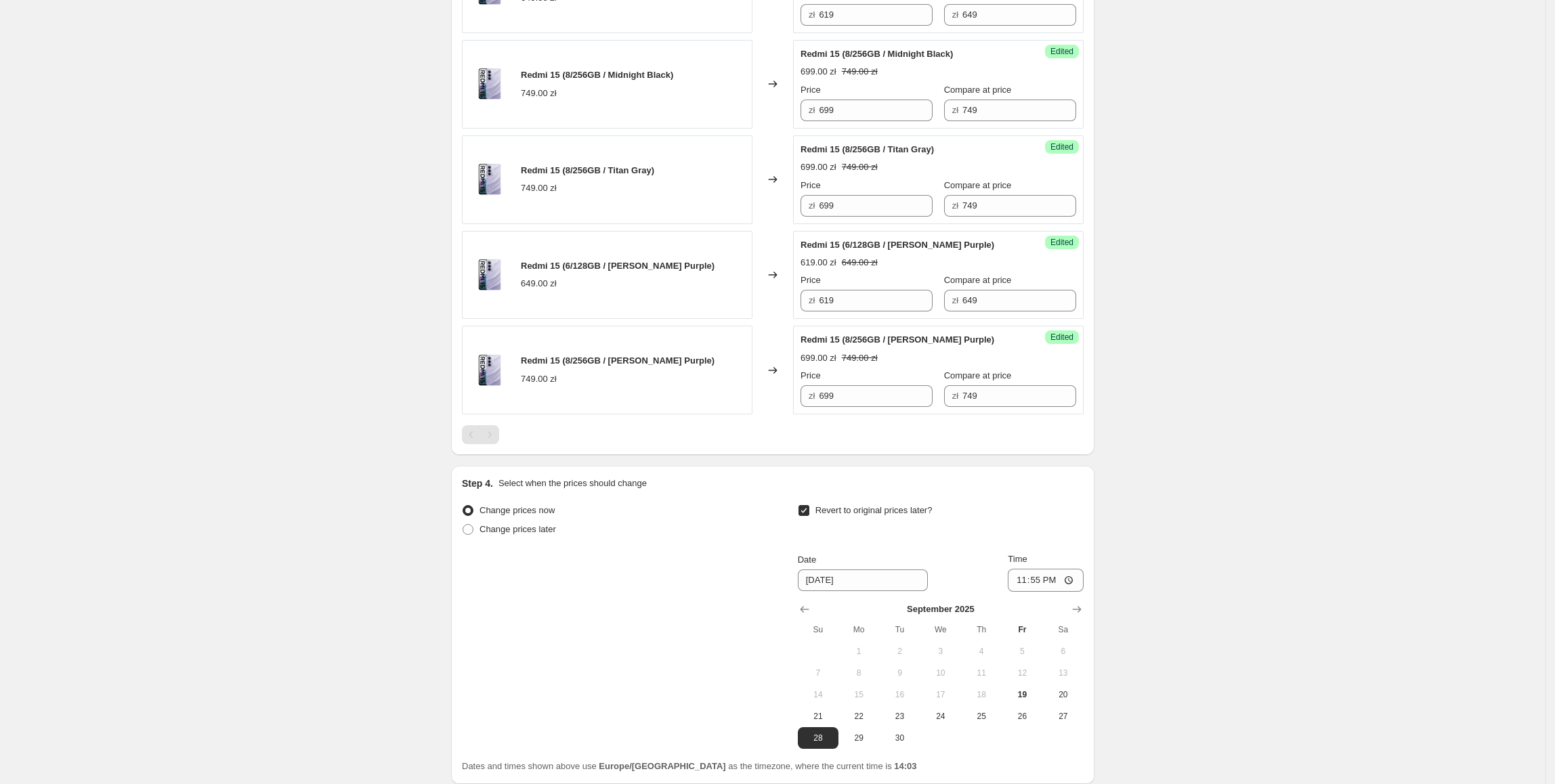
click at [1214, 567] on div "Create new price change job. This page is ready Create new price change job Dra…" at bounding box center [772, 124] width 1545 height 1544
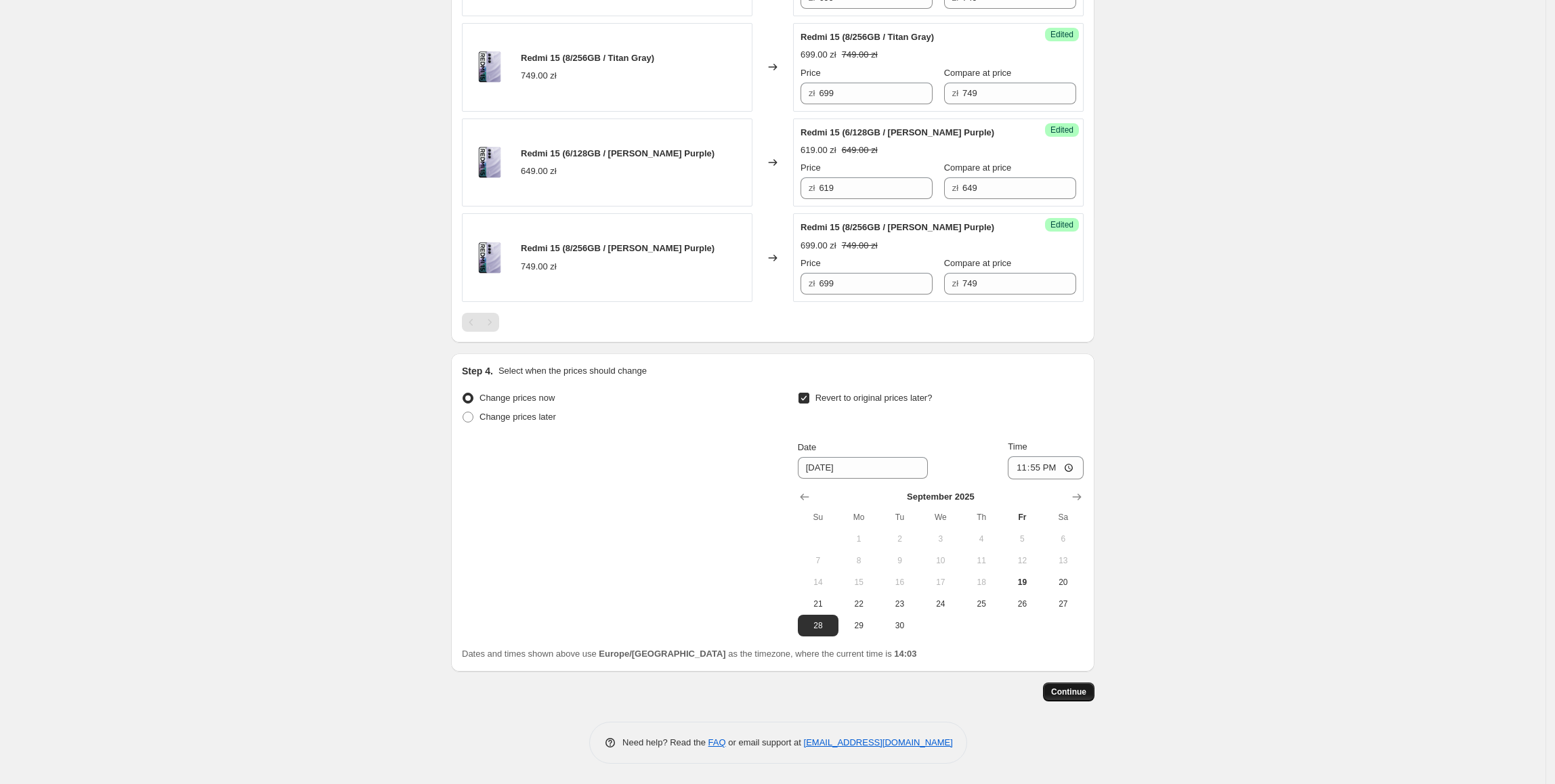
click at [1078, 688] on span "Continue" at bounding box center [1069, 692] width 35 height 11
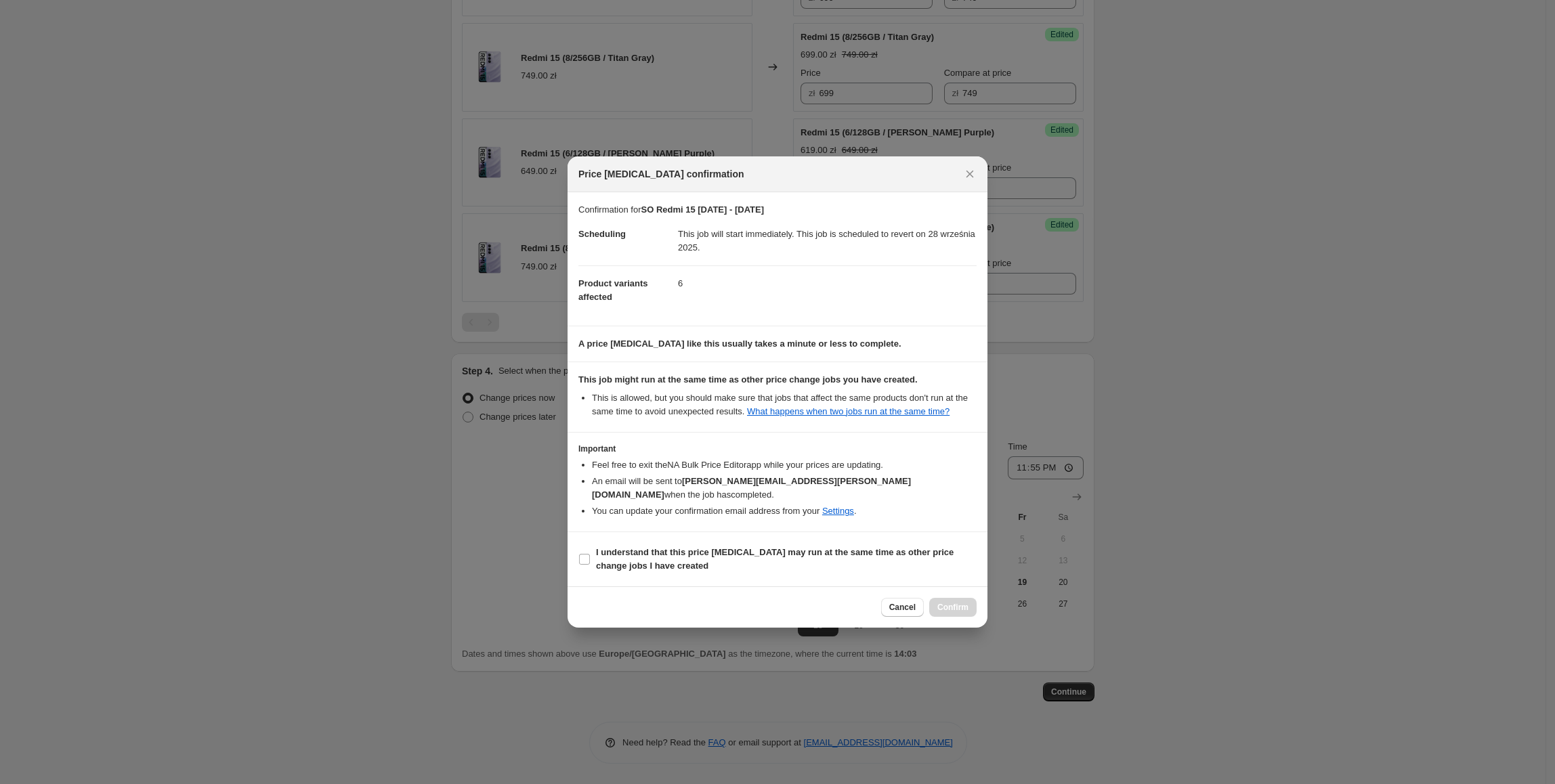
drag, startPoint x: 815, startPoint y: 532, endPoint x: 829, endPoint y: 540, distance: 16.1
click at [816, 534] on section "I understand that this price change job may run at the same time as other price…" at bounding box center [777, 559] width 420 height 54
click at [829, 547] on b "I understand that this price change job may run at the same time as other price…" at bounding box center [774, 559] width 358 height 24
click at [590, 554] on input "I understand that this price change job may run at the same time as other price…" at bounding box center [585, 560] width 11 height 11
checkbox input "true"
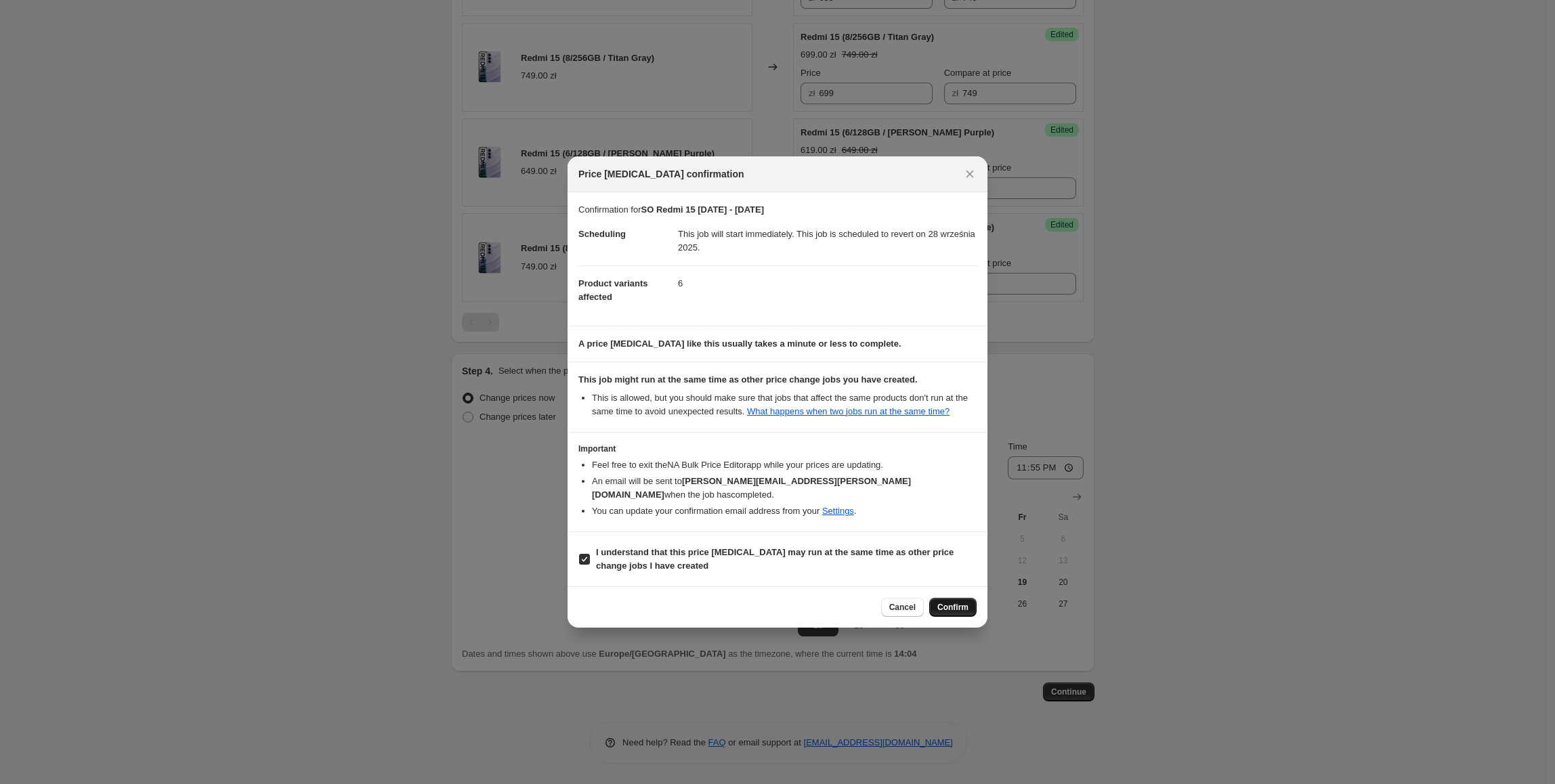
click at [955, 604] on span "Confirm" at bounding box center [953, 608] width 31 height 11
